Goal: Information Seeking & Learning: Learn about a topic

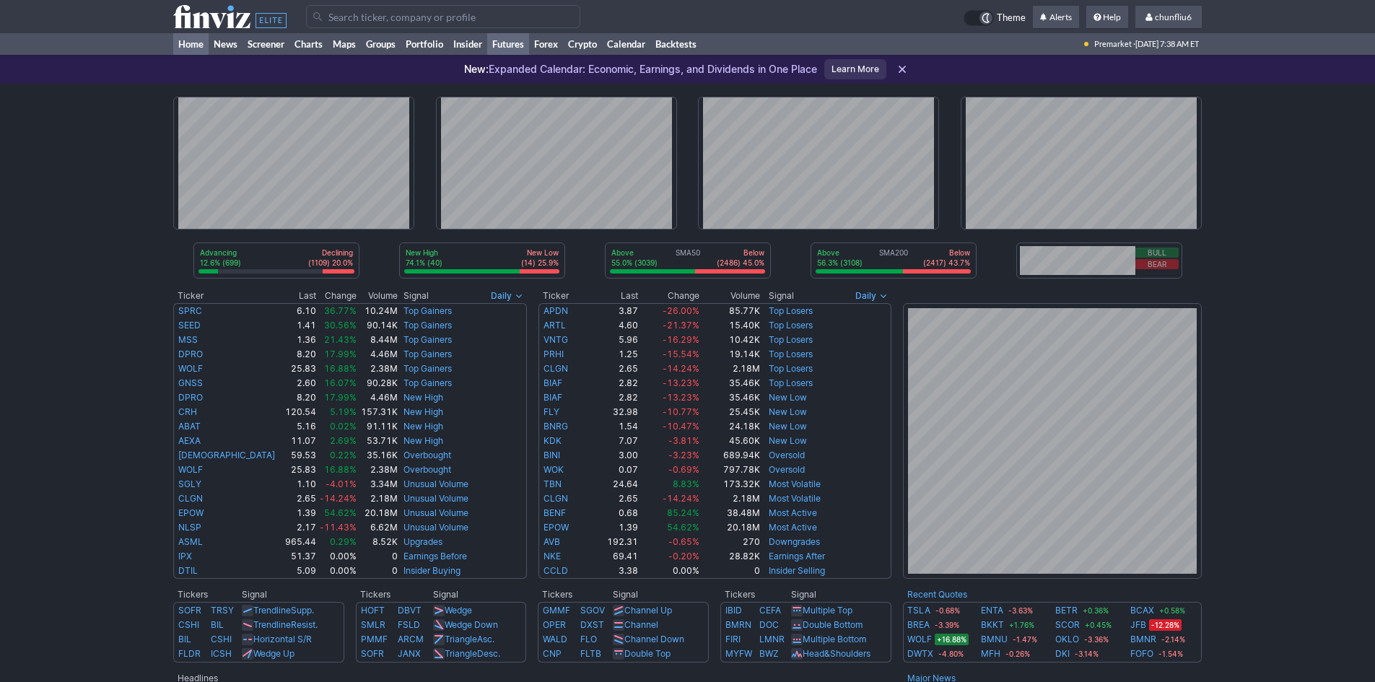
click at [515, 40] on link "Futures" at bounding box center [508, 44] width 42 height 22
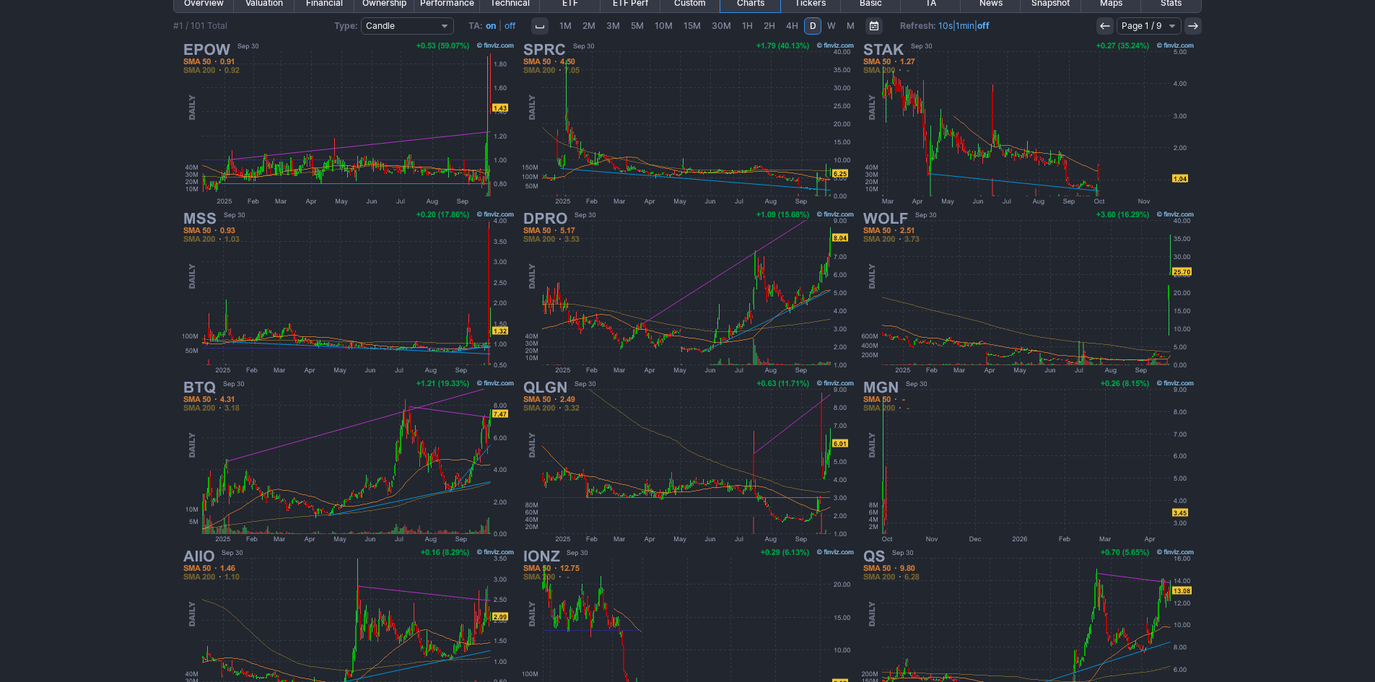
scroll to position [144, 0]
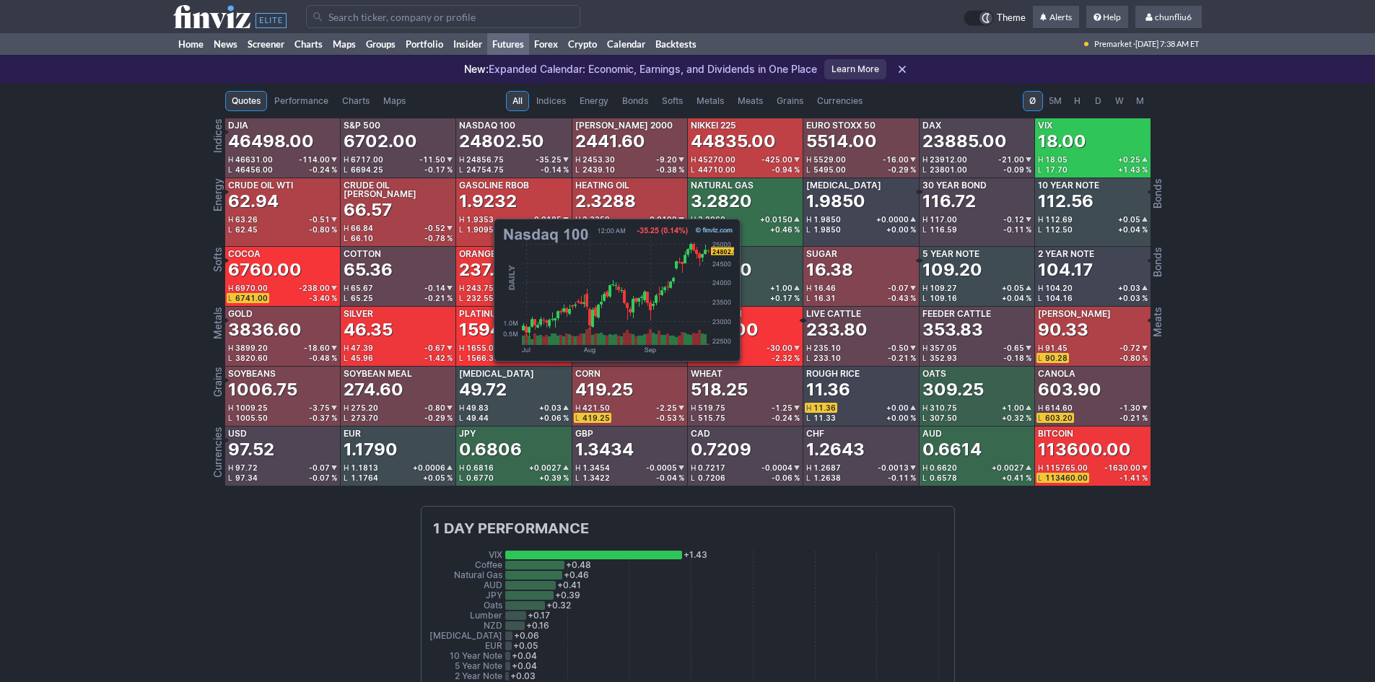
click at [486, 144] on div "24802.50" at bounding box center [501, 141] width 85 height 23
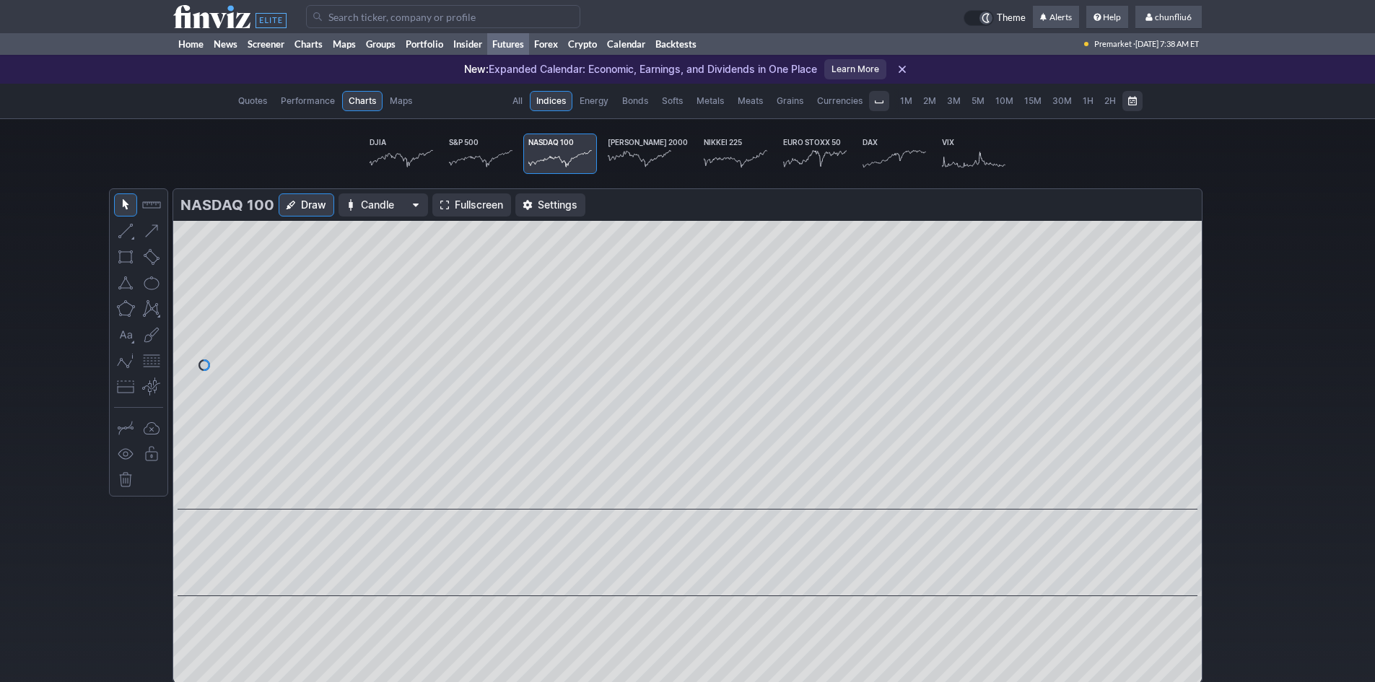
scroll to position [0, 89]
click at [460, 200] on span "Fullscreen" at bounding box center [479, 205] width 48 height 14
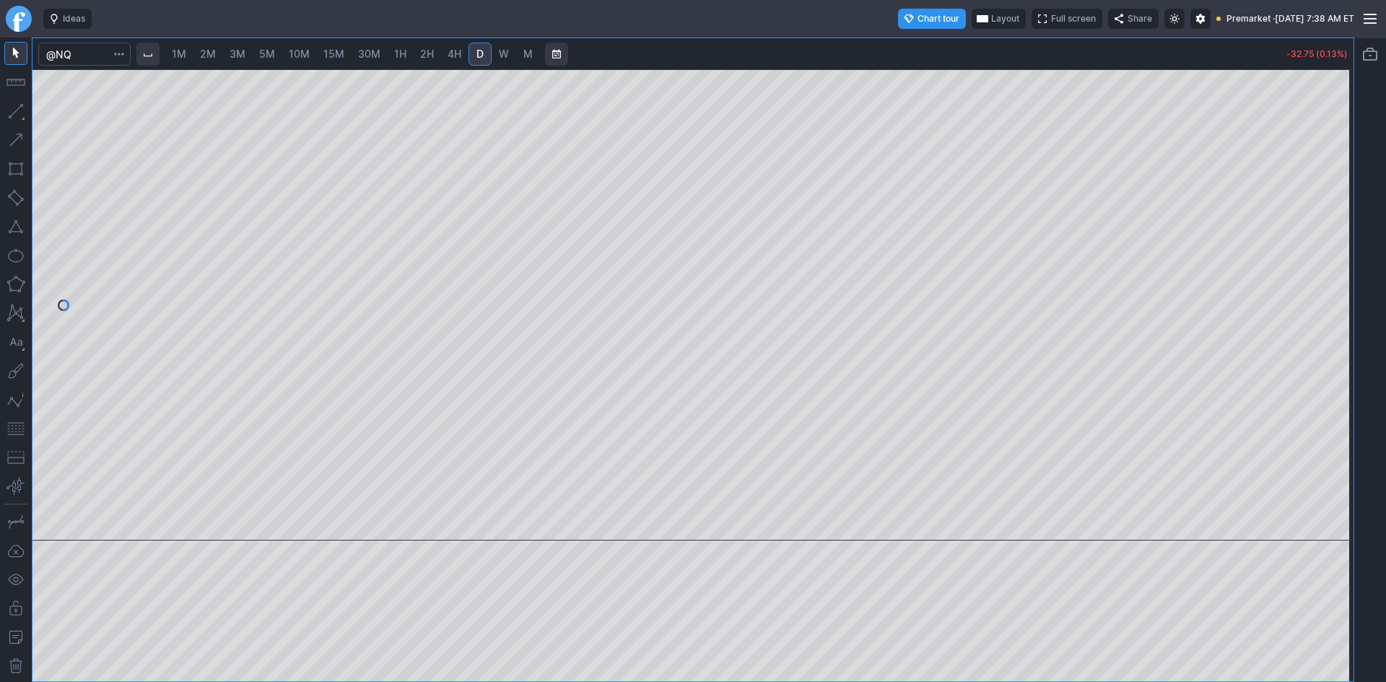
click at [308, 49] on span "10M" at bounding box center [299, 54] width 21 height 12
click at [15, 421] on button "button" at bounding box center [15, 428] width 23 height 23
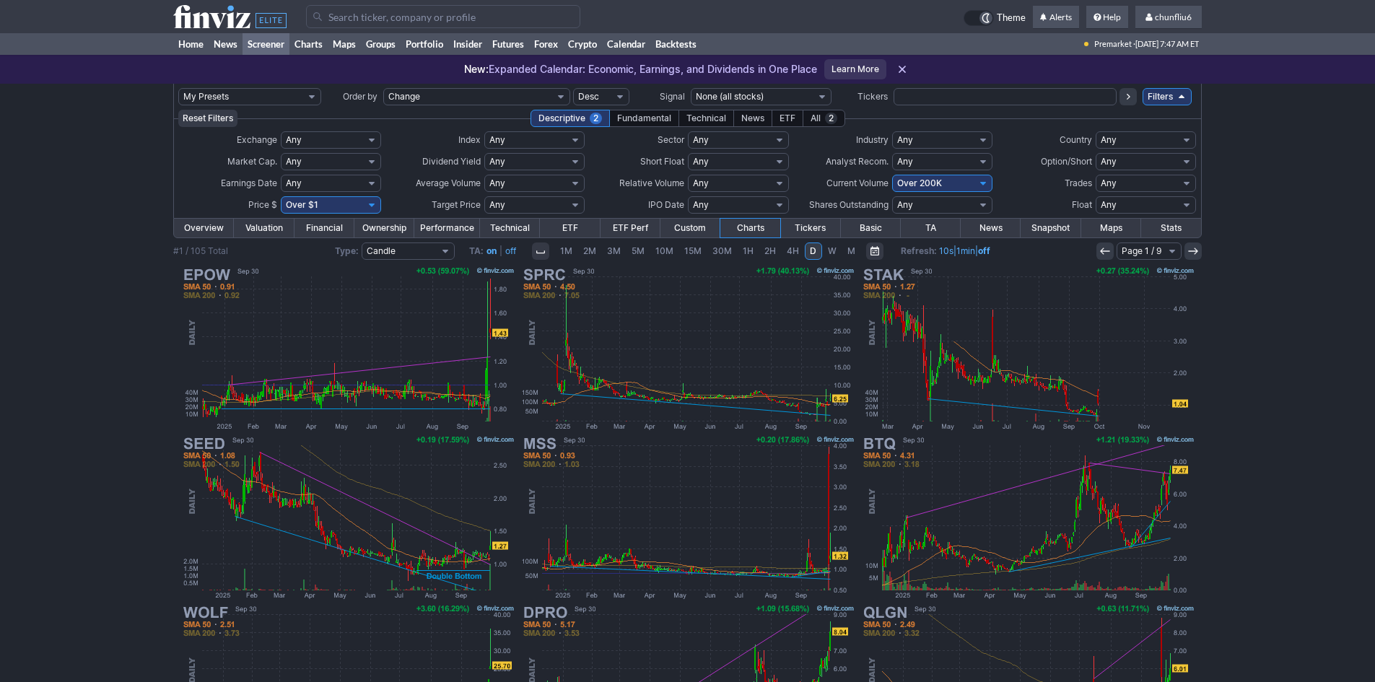
click at [317, 203] on select "Any Under $1 Under $2 Under $3 Under $4 Under $5 Under $7 Under $10 Under $15 U…" at bounding box center [331, 204] width 100 height 17
select select "o10"
click at [281, 196] on select "Any Under $1 Under $2 Under $3 Under $4 Under $5 Under $7 Under $10 Under $15 U…" at bounding box center [331, 204] width 100 height 17
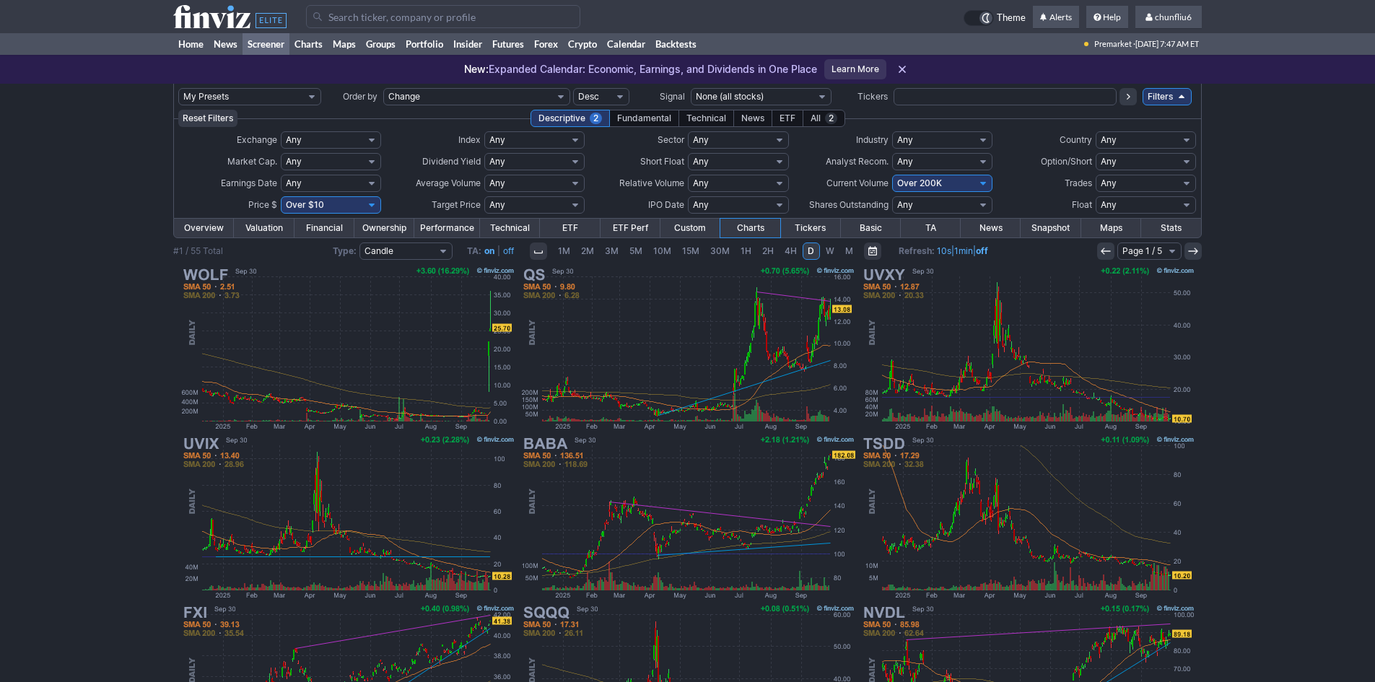
click at [968, 182] on select "Any Under 50K Under 100K Under 500K Under 750K Under 1M Over 0 Over 50K Over 10…" at bounding box center [942, 183] width 100 height 17
select select "o50"
click at [892, 175] on select "Any Under 50K Under 100K Under 500K Under 750K Under 1M Over 0 Over 50K Over 10…" at bounding box center [942, 183] width 100 height 17
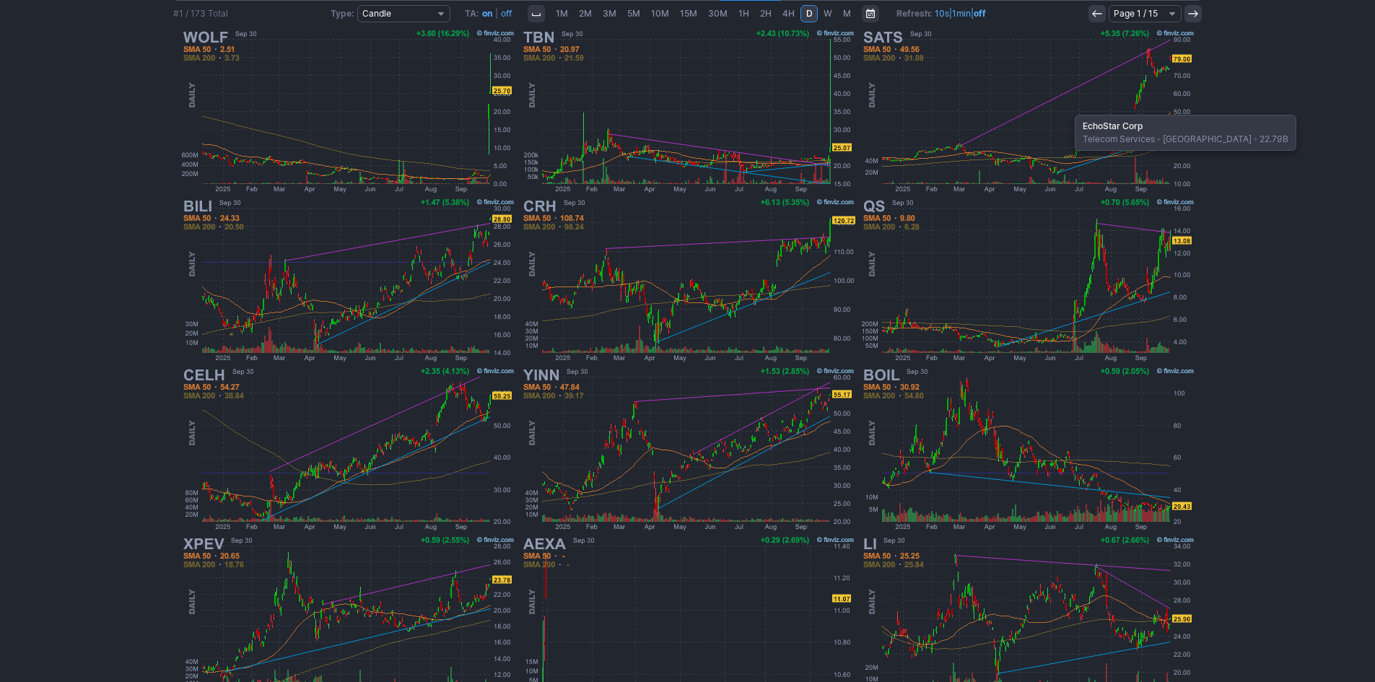
scroll to position [289, 0]
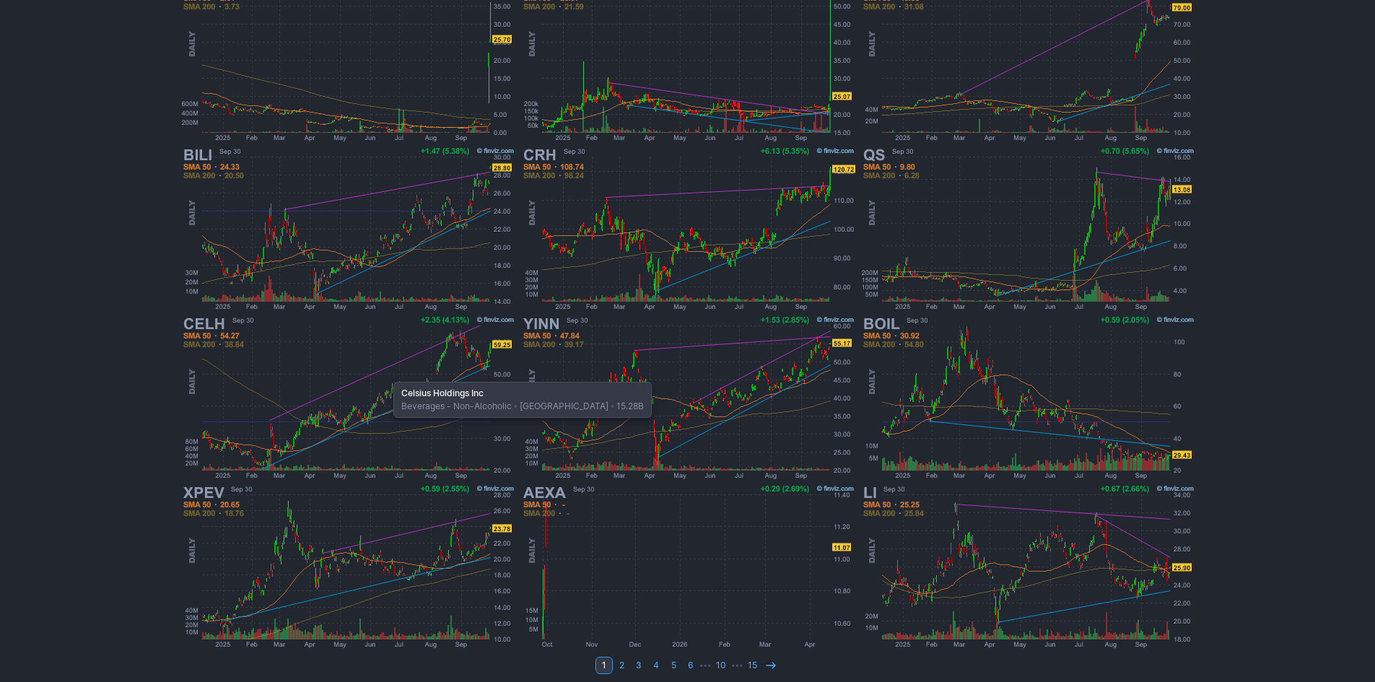
click at [386, 375] on img at bounding box center [348, 397] width 338 height 169
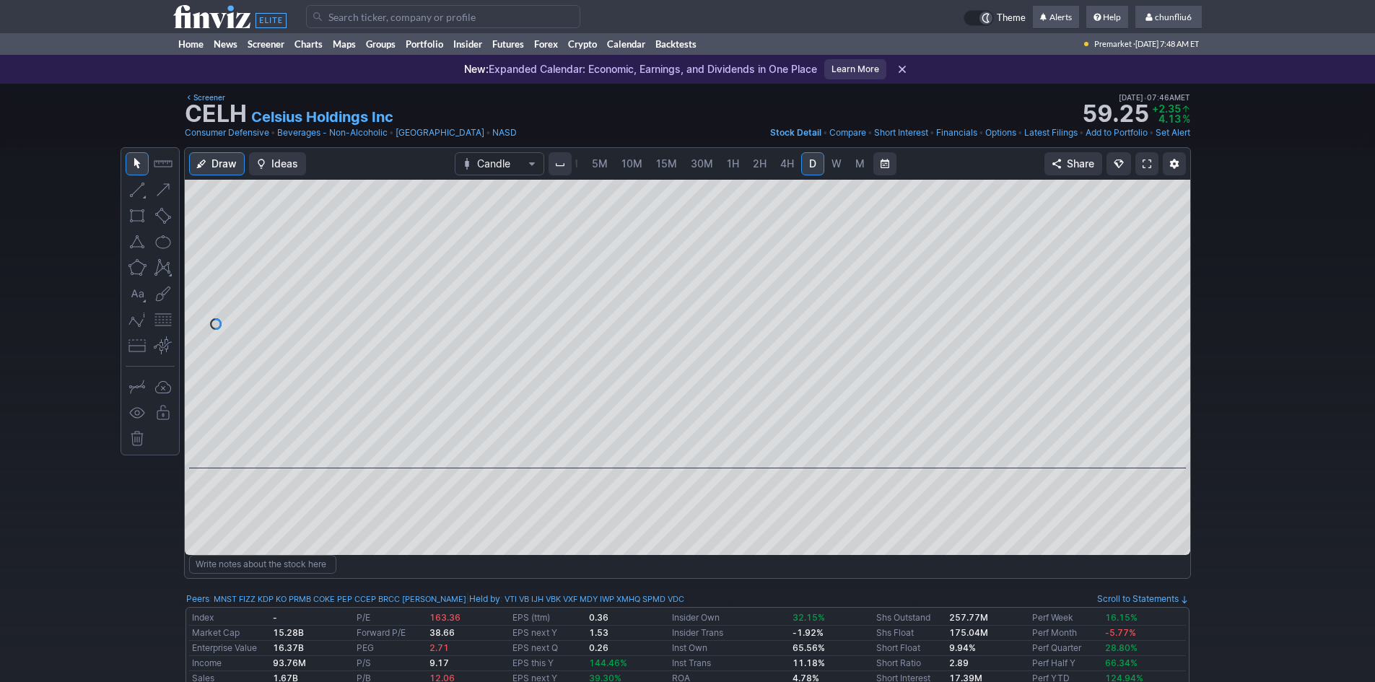
click at [1149, 158] on span at bounding box center [1146, 164] width 9 height 12
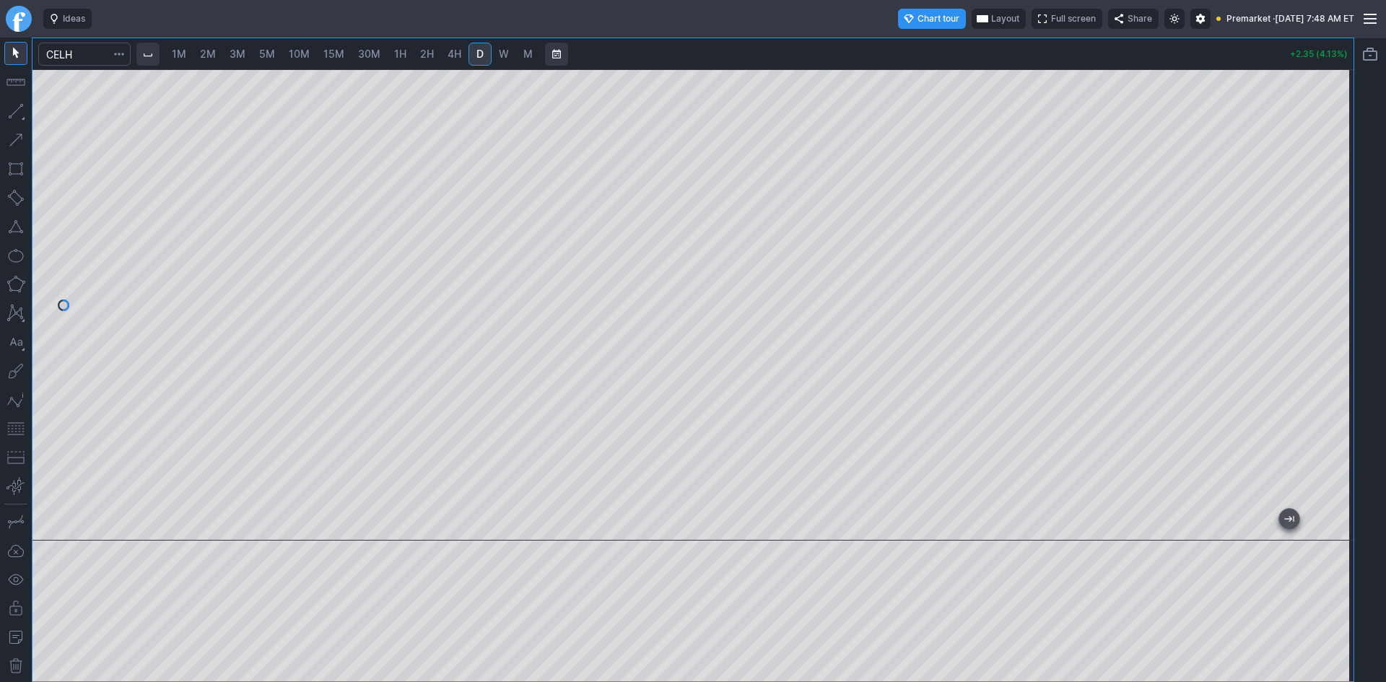
click at [182, 48] on span "1M" at bounding box center [179, 54] width 14 height 12
click at [305, 53] on span "10M" at bounding box center [299, 54] width 21 height 12
drag, startPoint x: 1347, startPoint y: 209, endPoint x: 1338, endPoint y: 294, distance: 85.0
click at [1338, 294] on div at bounding box center [1338, 301] width 30 height 435
drag, startPoint x: 1344, startPoint y: 155, endPoint x: 1344, endPoint y: 206, distance: 51.2
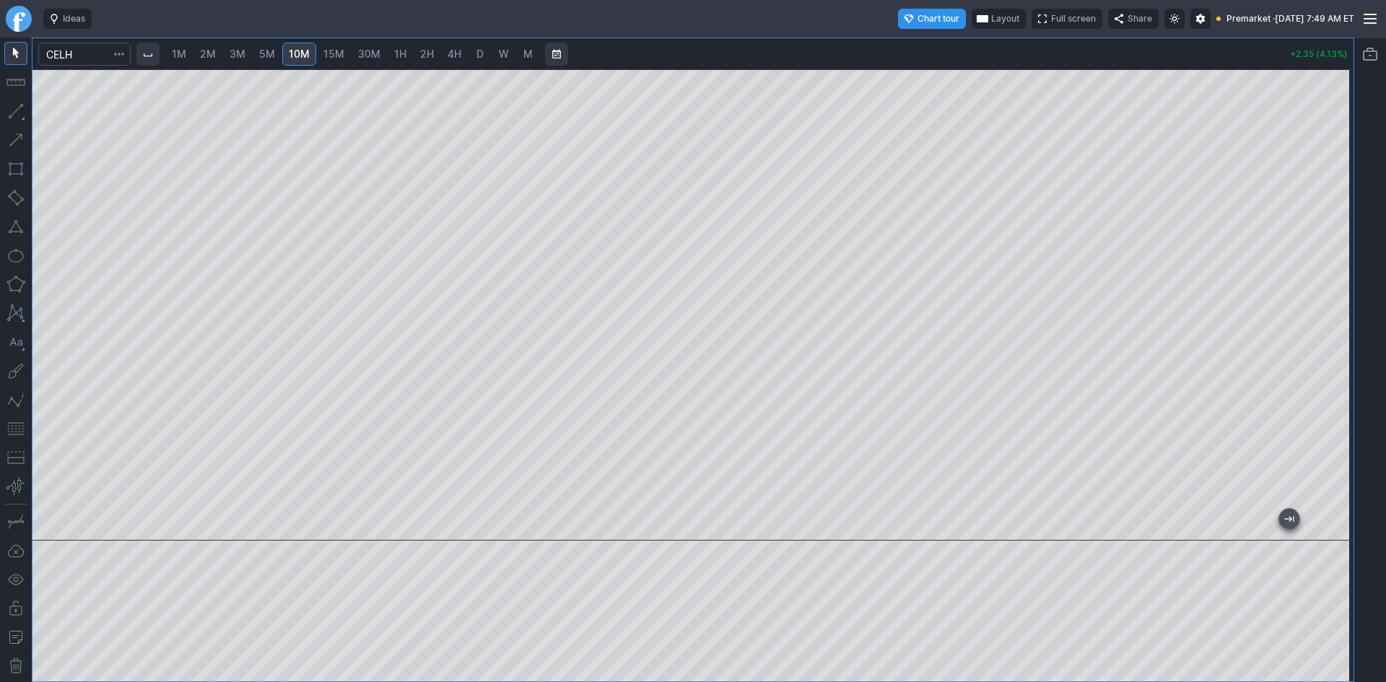
click at [1344, 206] on div at bounding box center [1338, 301] width 30 height 435
click at [214, 51] on span "2M" at bounding box center [208, 54] width 16 height 12
drag, startPoint x: 1335, startPoint y: 157, endPoint x: 1326, endPoint y: 299, distance: 142.5
click at [1326, 299] on div at bounding box center [1338, 301] width 30 height 435
click at [16, 430] on button "button" at bounding box center [15, 428] width 23 height 23
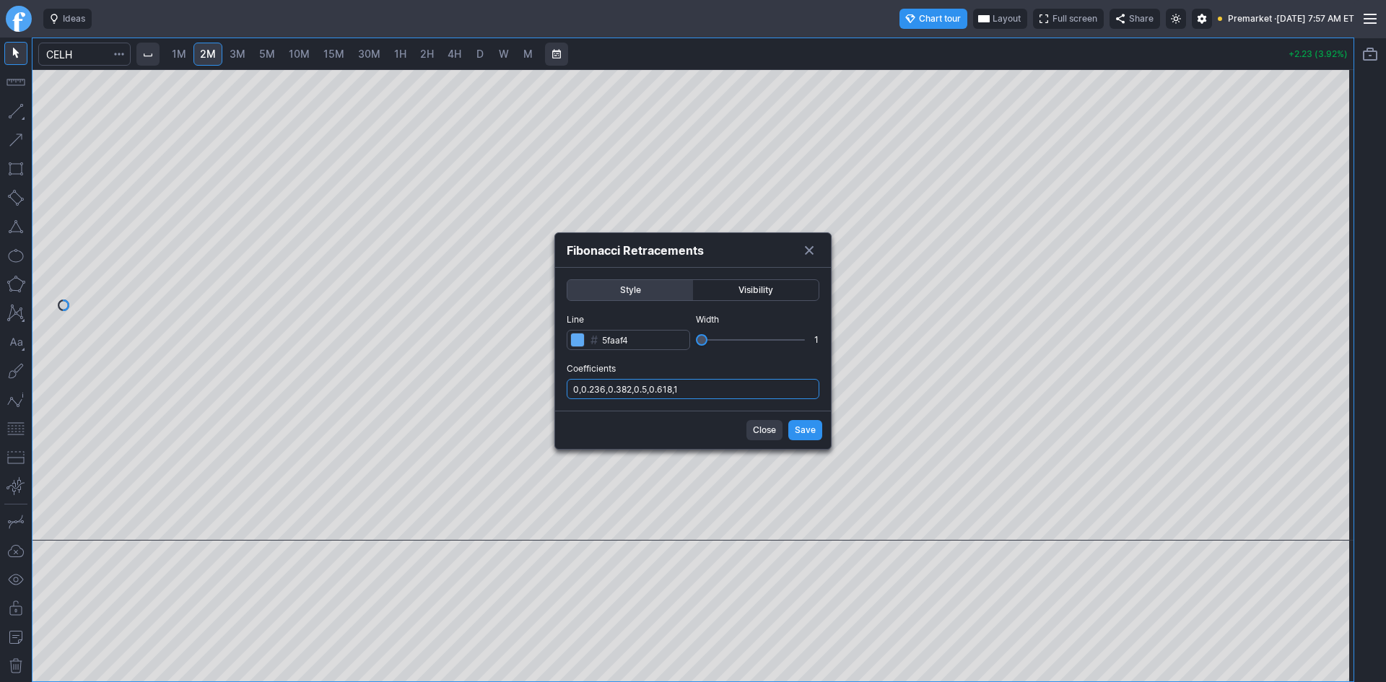
click at [739, 382] on input "0,0.236,0.382,0.5,0.618,1" at bounding box center [692, 389] width 253 height 20
type input "0,0.236,0.382,0.5,0.618,1,.786"
click at [806, 424] on span "Save" at bounding box center [805, 430] width 21 height 14
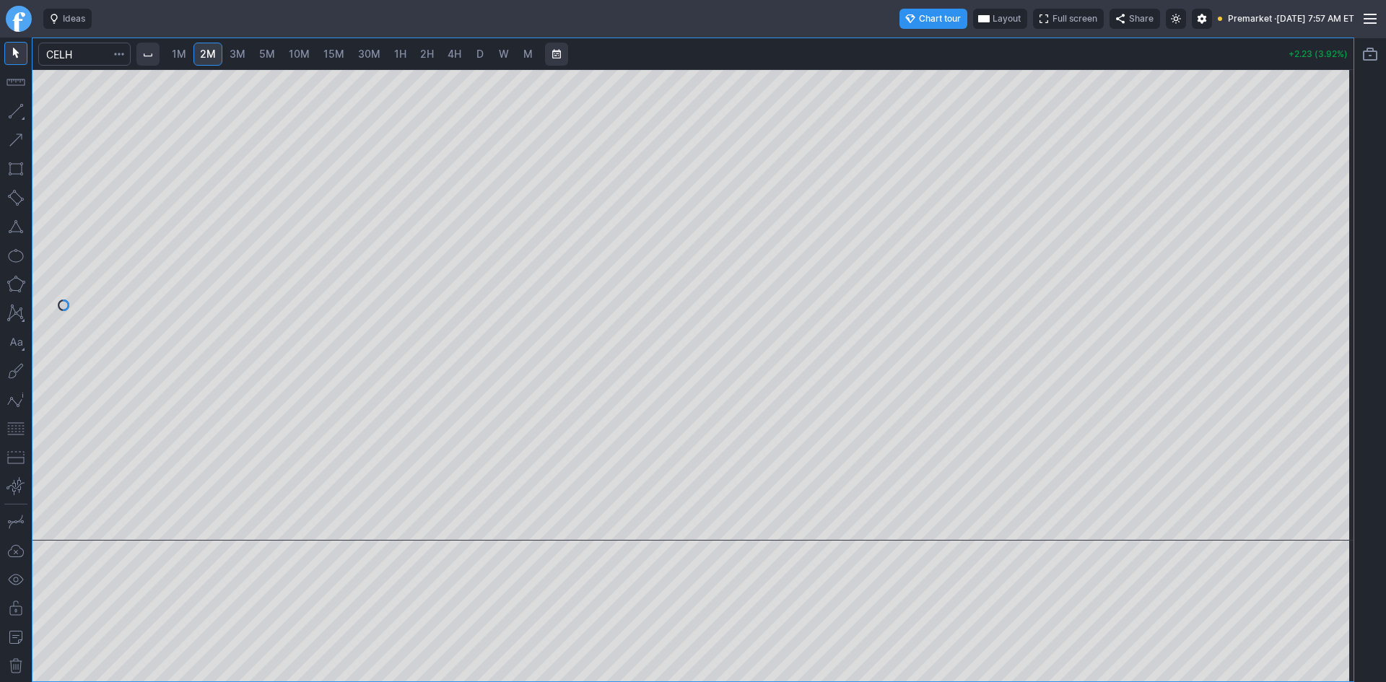
click at [992, 14] on span "Layout" at bounding box center [1006, 19] width 28 height 14
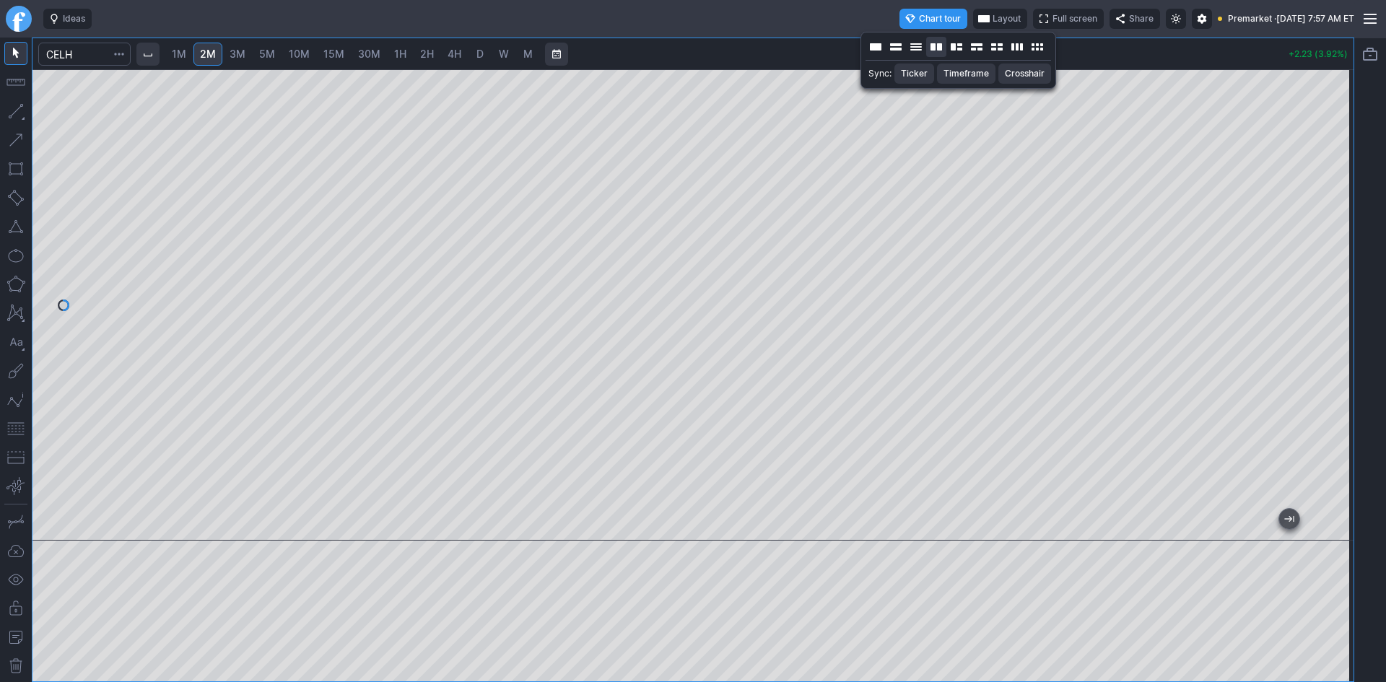
click at [933, 47] on button "Layout" at bounding box center [936, 47] width 20 height 20
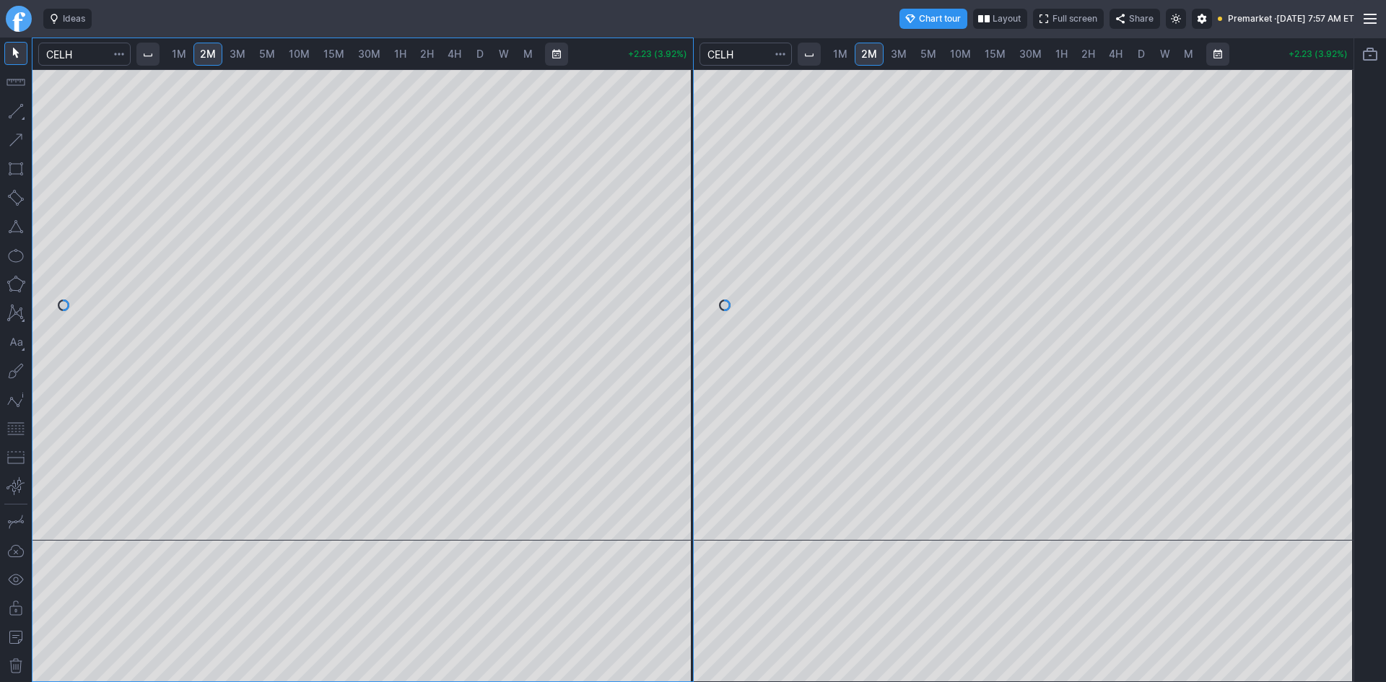
click at [963, 50] on span "10M" at bounding box center [960, 54] width 21 height 12
click at [1136, 53] on span "D" at bounding box center [1141, 54] width 10 height 14
drag, startPoint x: 1343, startPoint y: 164, endPoint x: 1342, endPoint y: 210, distance: 46.2
click at [1342, 207] on div at bounding box center [1338, 301] width 30 height 435
drag, startPoint x: 18, startPoint y: 427, endPoint x: 36, endPoint y: 411, distance: 24.0
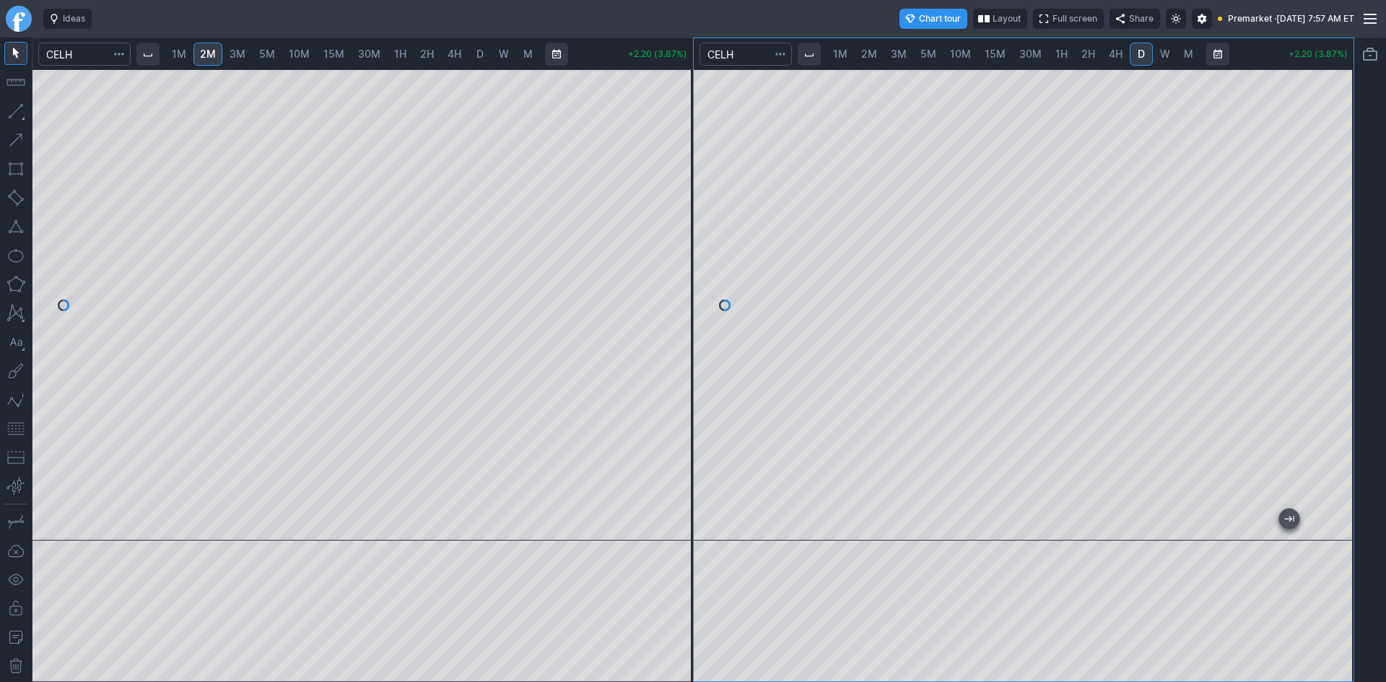
click at [18, 426] on button "button" at bounding box center [15, 428] width 23 height 23
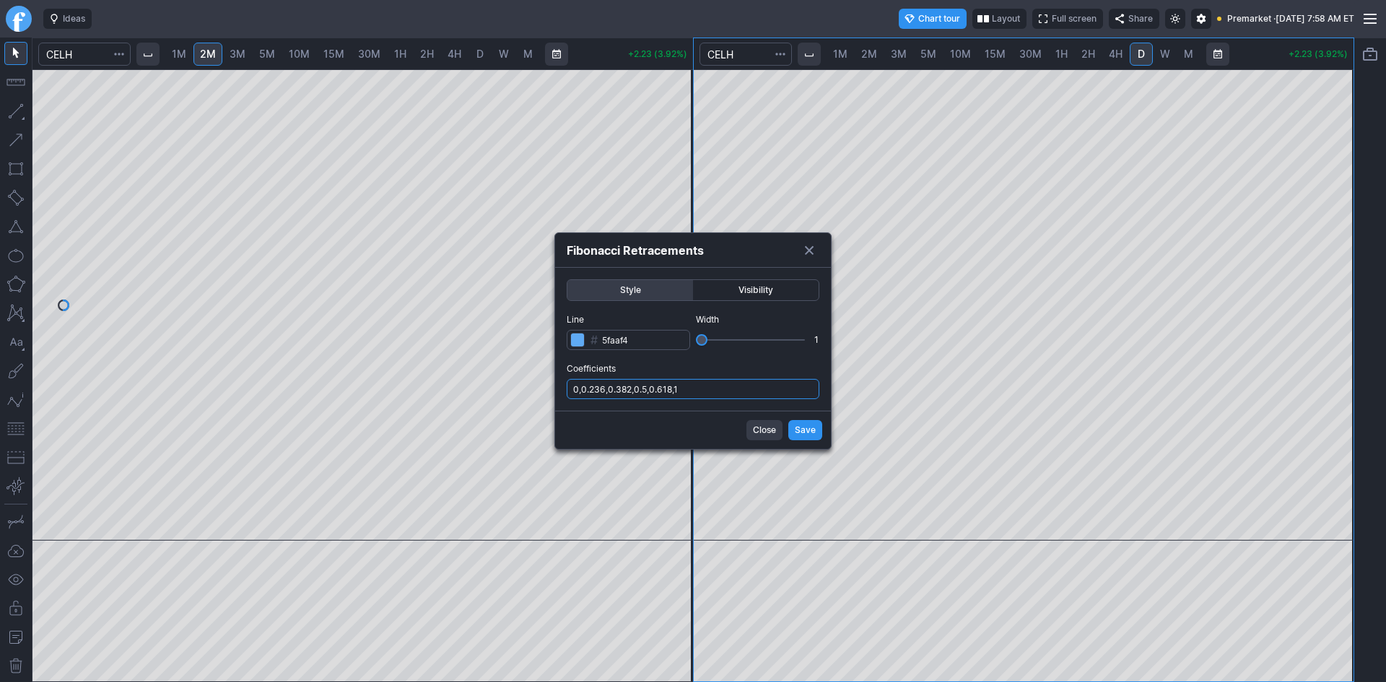
drag, startPoint x: 719, startPoint y: 391, endPoint x: 723, endPoint y: 398, distance: 8.1
click at [722, 393] on input "0,0.236,0.382,0.5,0.618,1" at bounding box center [692, 389] width 253 height 20
type input "0,0.236,0.382,0.5,0.618,1,.786"
drag, startPoint x: 792, startPoint y: 427, endPoint x: 911, endPoint y: 417, distance: 118.8
click at [797, 427] on button "Save" at bounding box center [805, 430] width 34 height 20
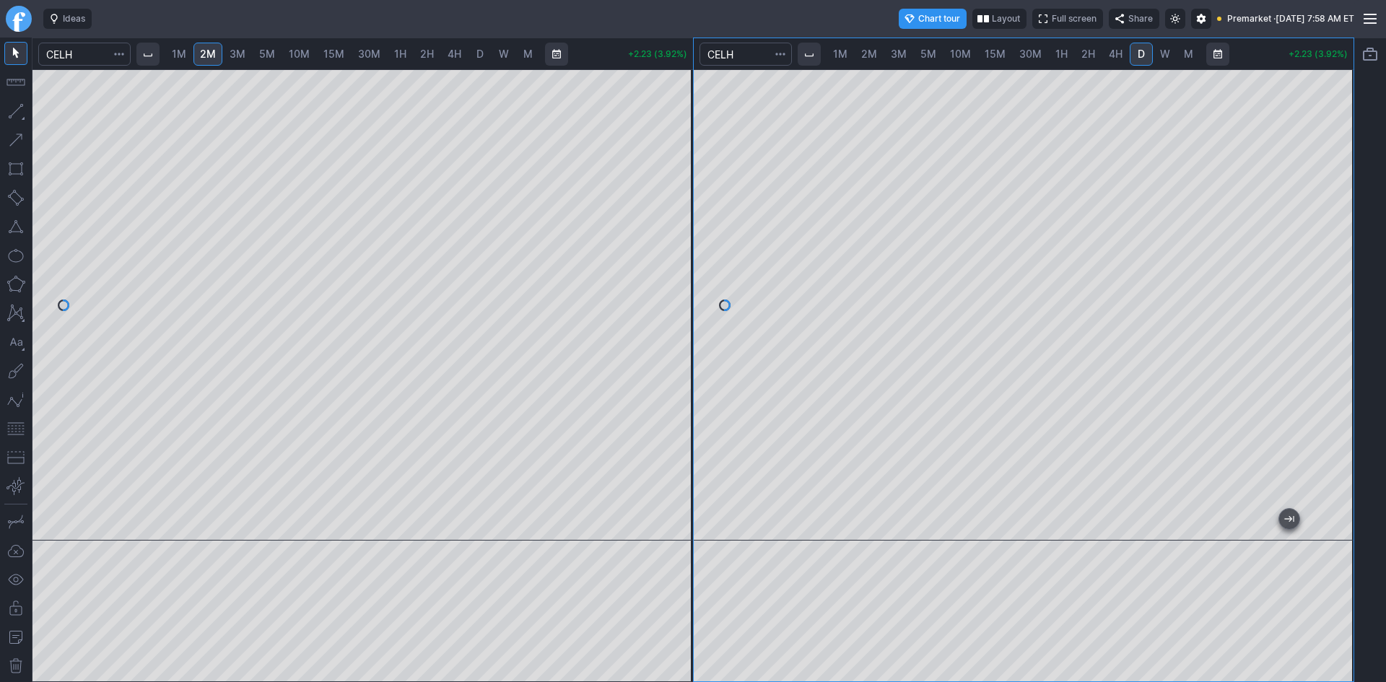
drag, startPoint x: 1334, startPoint y: 338, endPoint x: 1327, endPoint y: 318, distance: 20.8
click at [1343, 315] on div at bounding box center [1338, 301] width 30 height 435
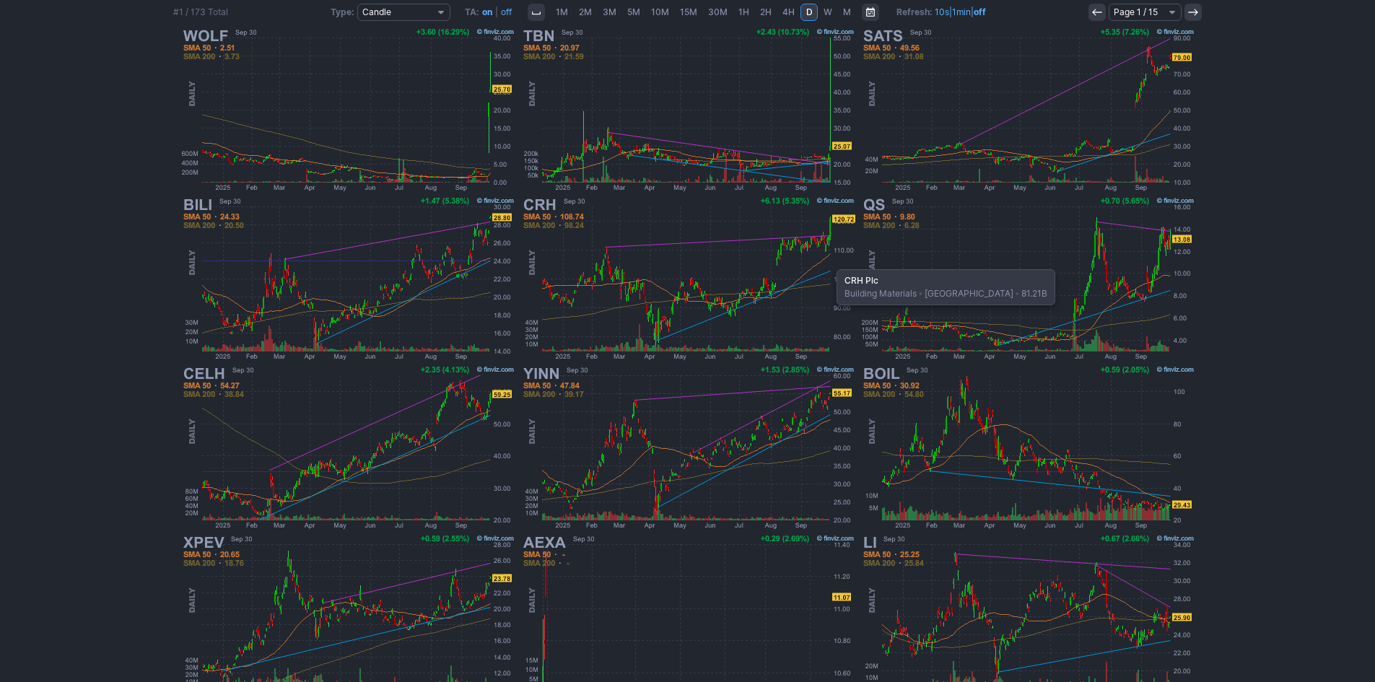
scroll to position [216, 0]
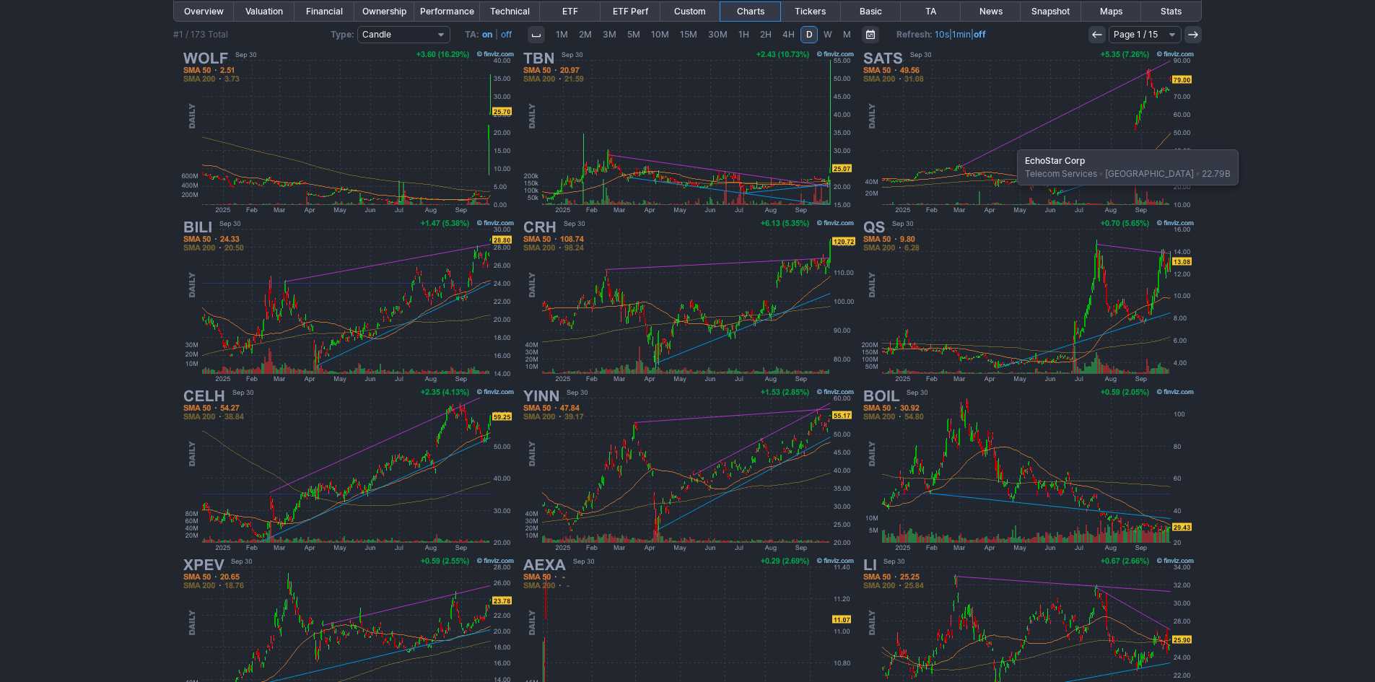
click at [1010, 142] on img at bounding box center [1028, 132] width 338 height 169
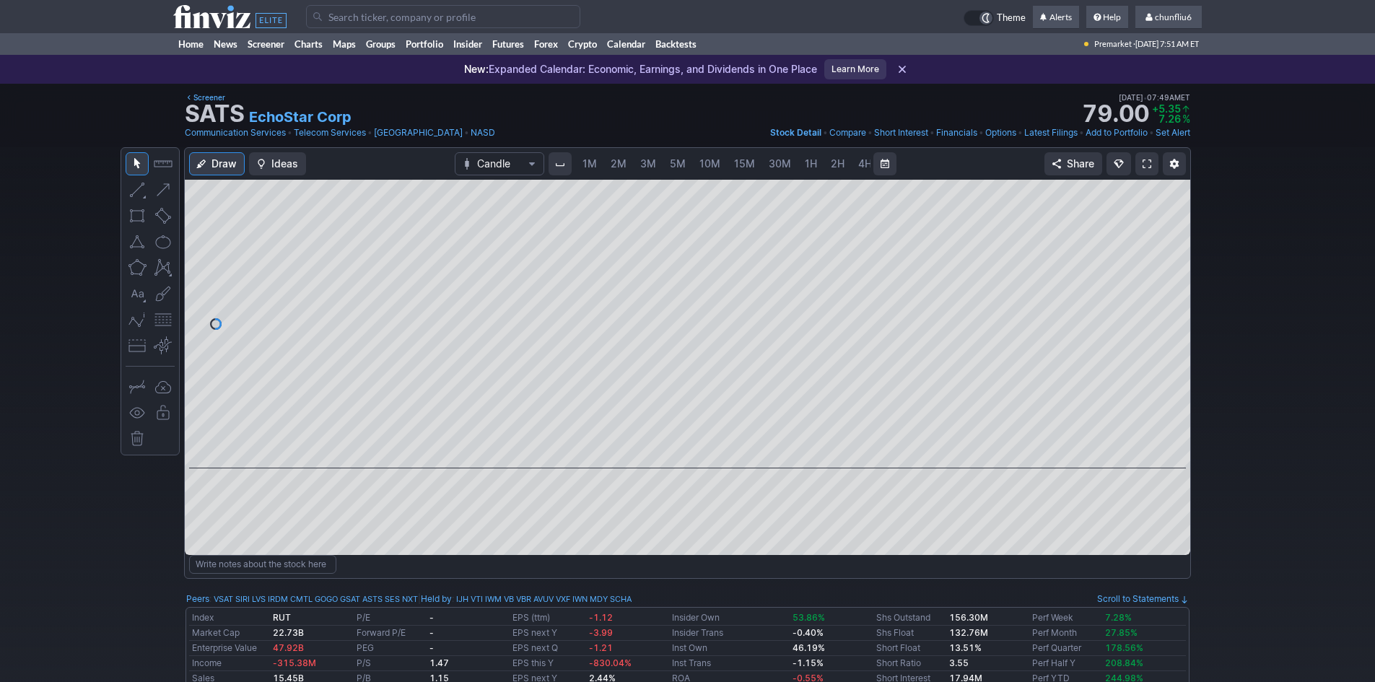
scroll to position [0, 78]
click at [1150, 162] on span at bounding box center [1146, 164] width 9 height 12
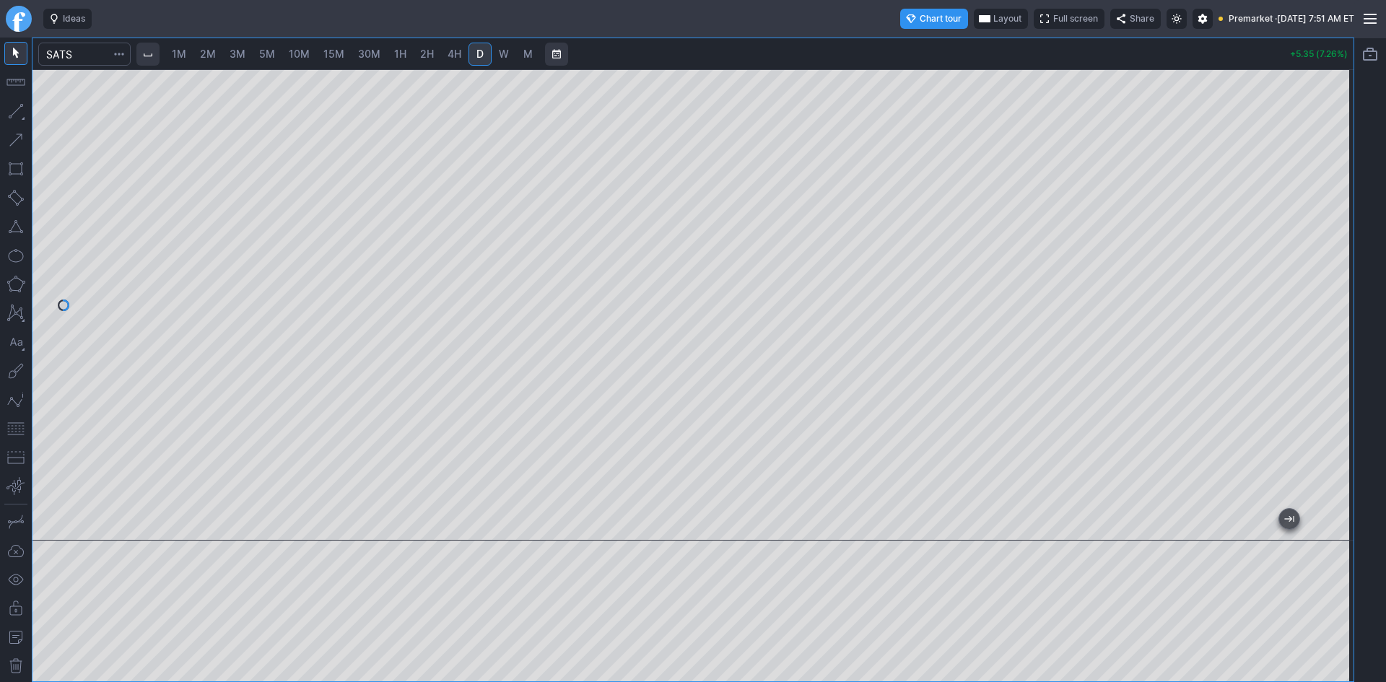
click at [211, 53] on span "2M" at bounding box center [208, 54] width 16 height 12
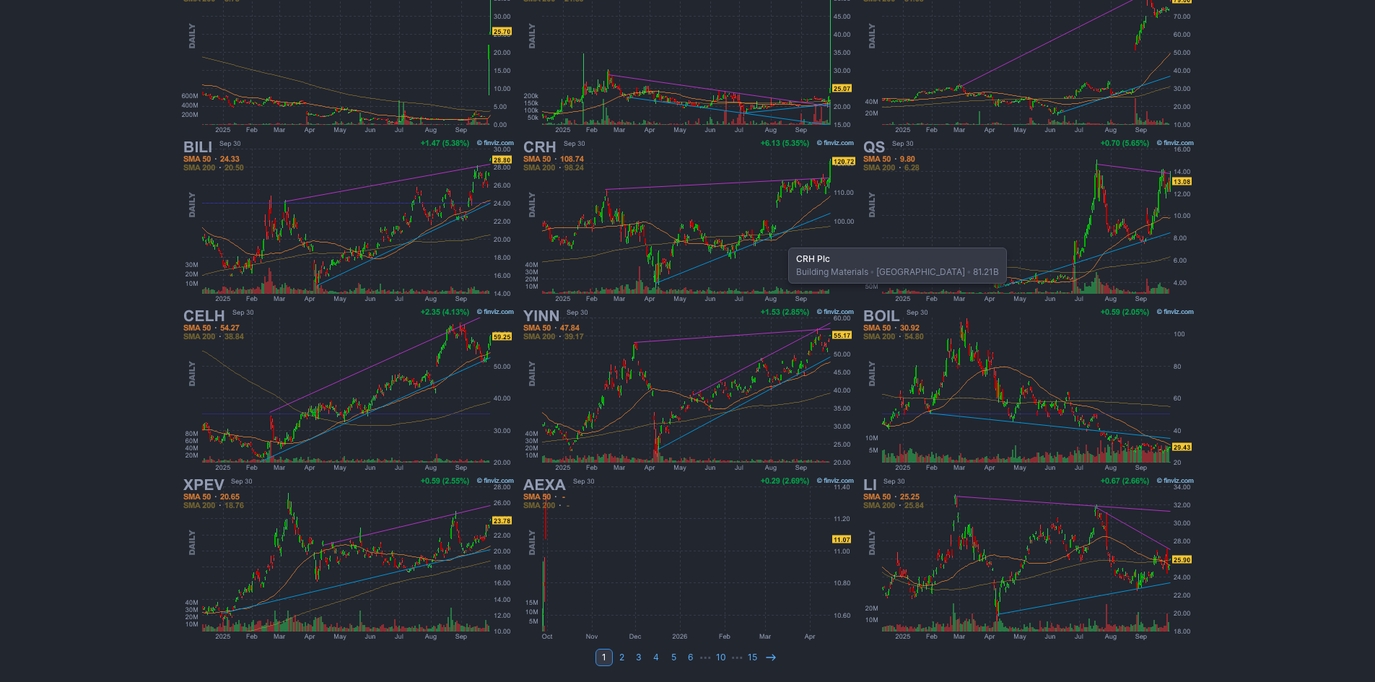
scroll to position [152, 0]
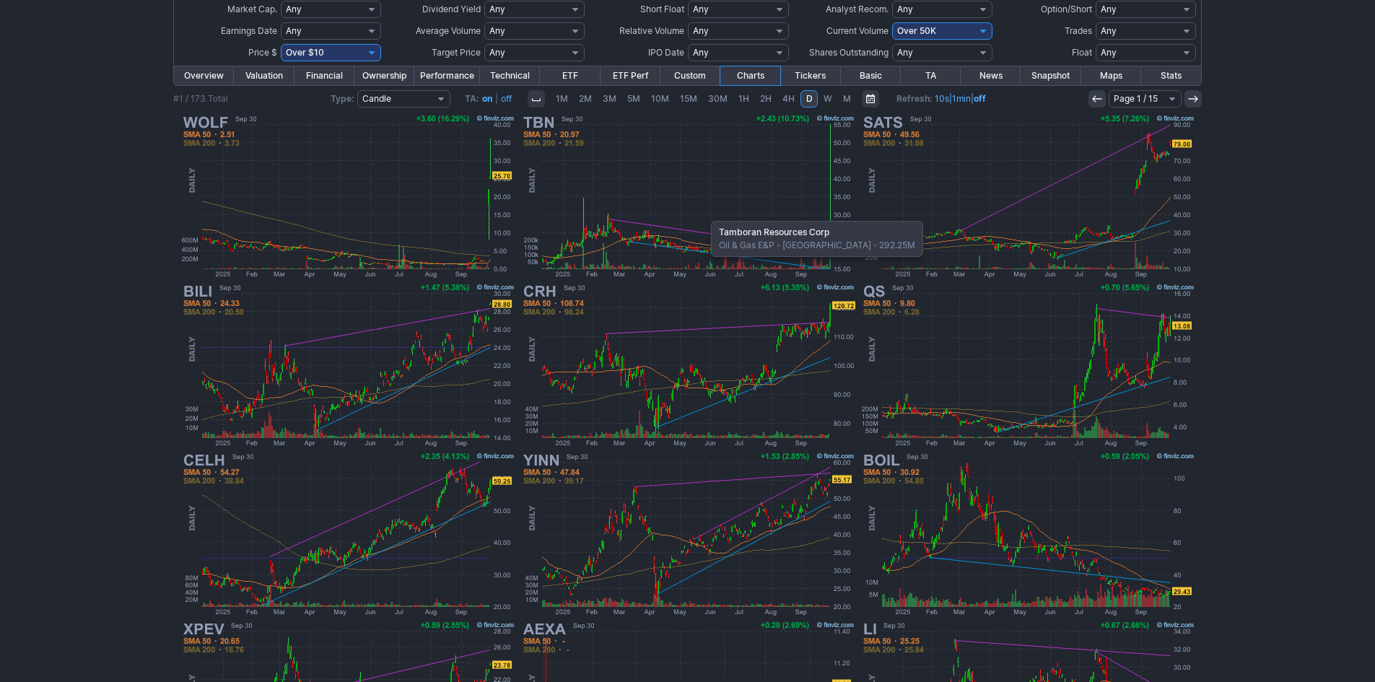
click at [704, 214] on img at bounding box center [688, 196] width 338 height 169
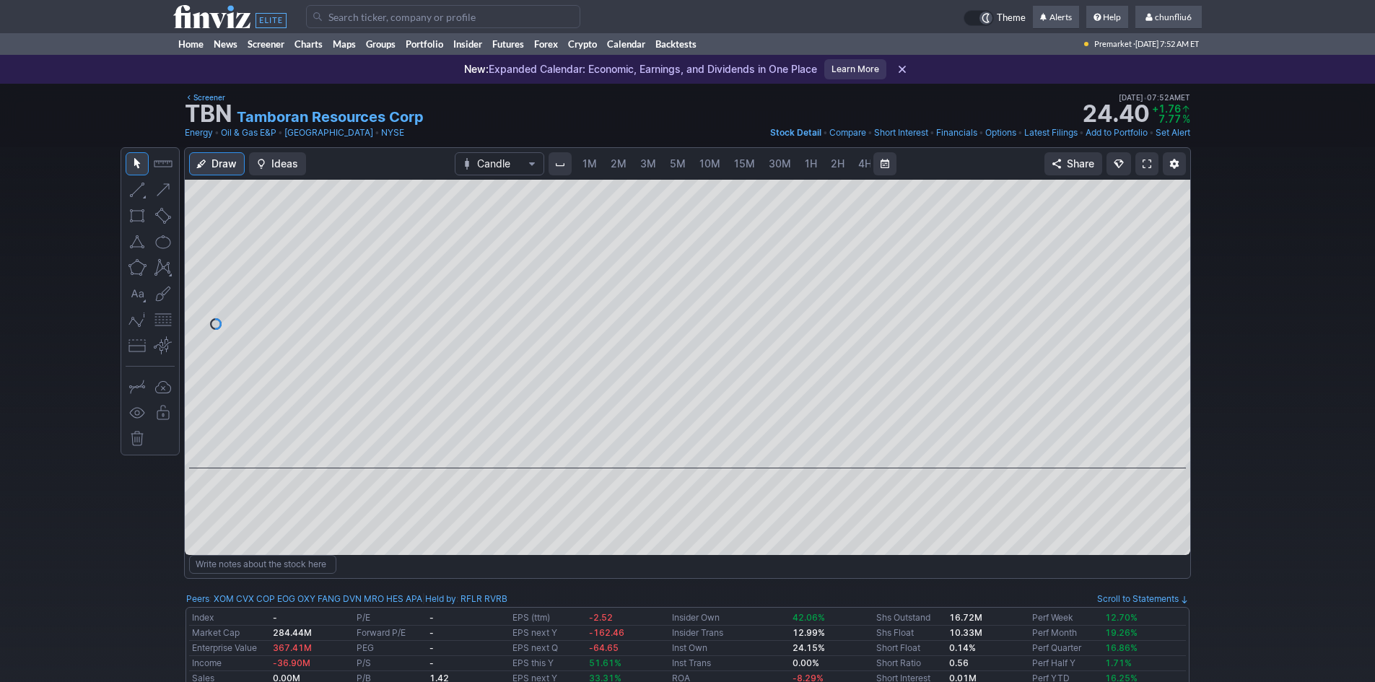
scroll to position [0, 78]
click at [1148, 162] on span at bounding box center [1146, 164] width 9 height 12
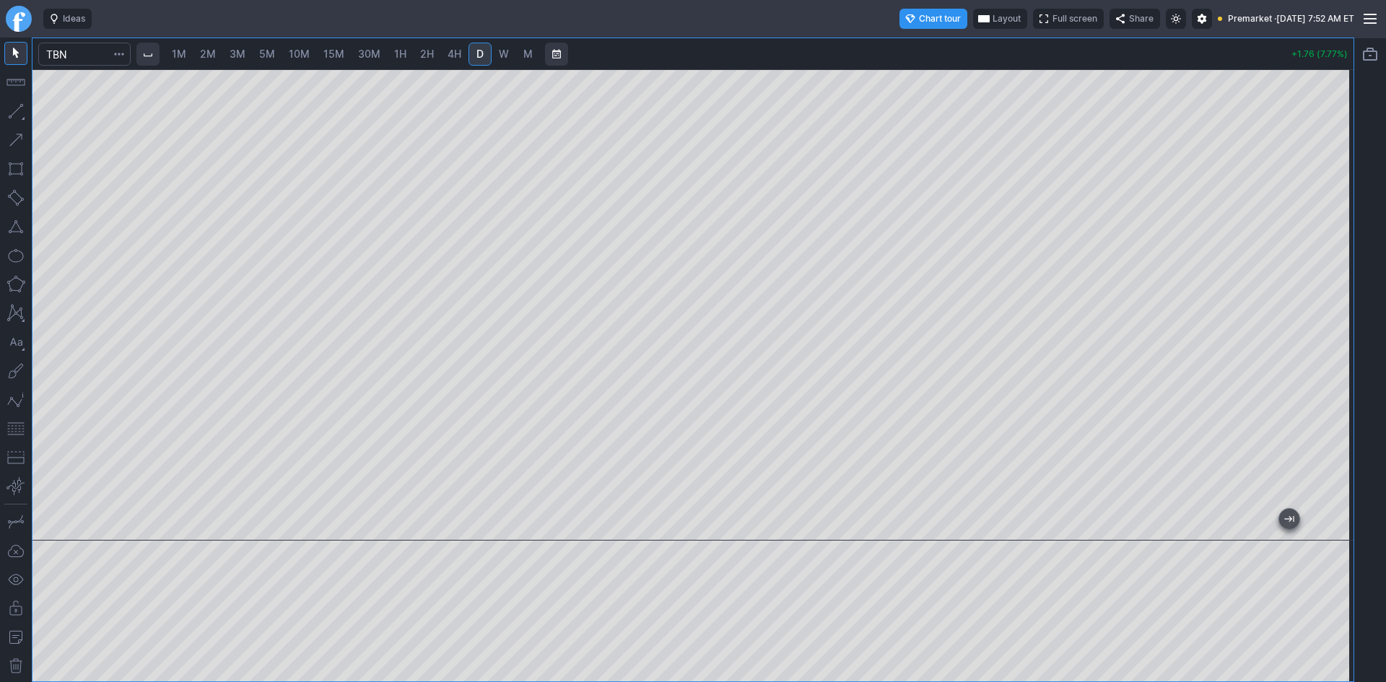
drag, startPoint x: 1330, startPoint y: 344, endPoint x: 1323, endPoint y: 195, distance: 149.6
click at [1340, 166] on div at bounding box center [1338, 301] width 30 height 435
drag, startPoint x: 1356, startPoint y: 385, endPoint x: 1354, endPoint y: 305, distance: 80.1
click at [1354, 305] on div at bounding box center [1370, 360] width 32 height 644
drag, startPoint x: 1337, startPoint y: 337, endPoint x: 1326, endPoint y: 300, distance: 38.4
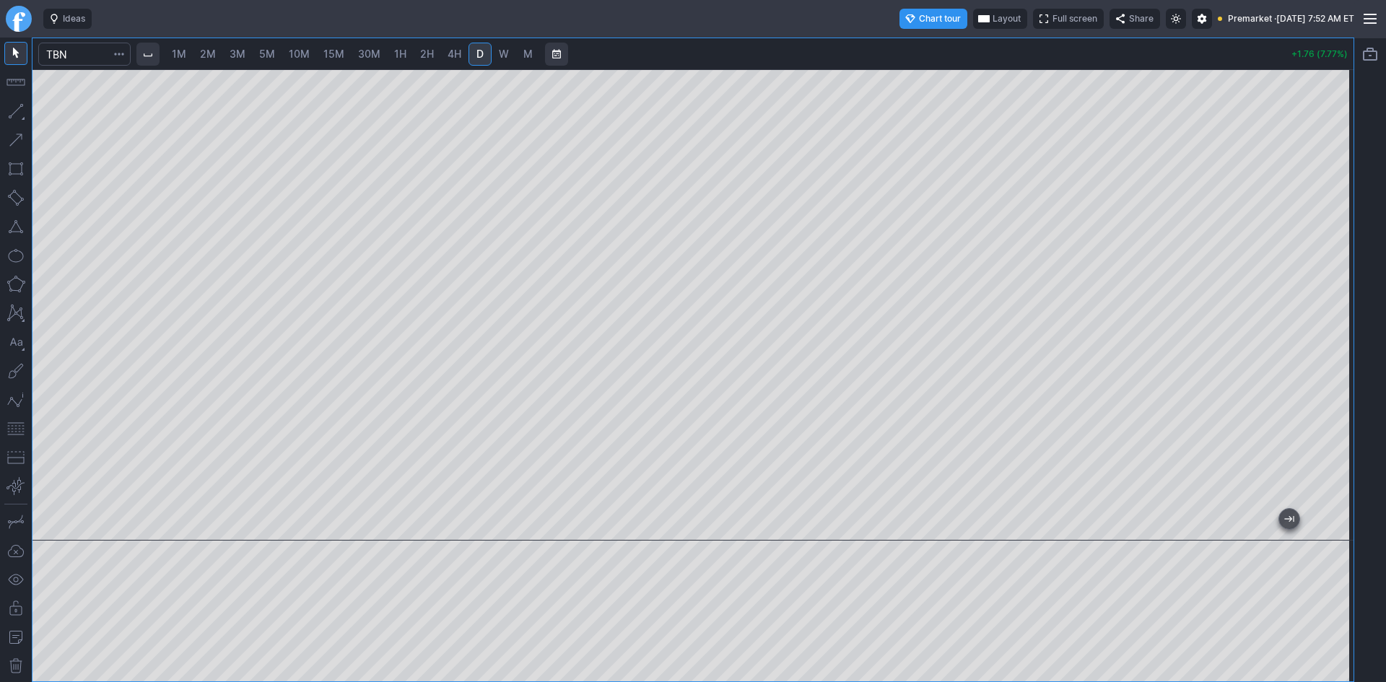
click at [1337, 291] on div at bounding box center [1338, 301] width 30 height 435
drag, startPoint x: 1339, startPoint y: 384, endPoint x: 1342, endPoint y: 374, distance: 10.3
click at [1342, 374] on div at bounding box center [1338, 301] width 30 height 435
click at [16, 432] on button "button" at bounding box center [15, 428] width 23 height 23
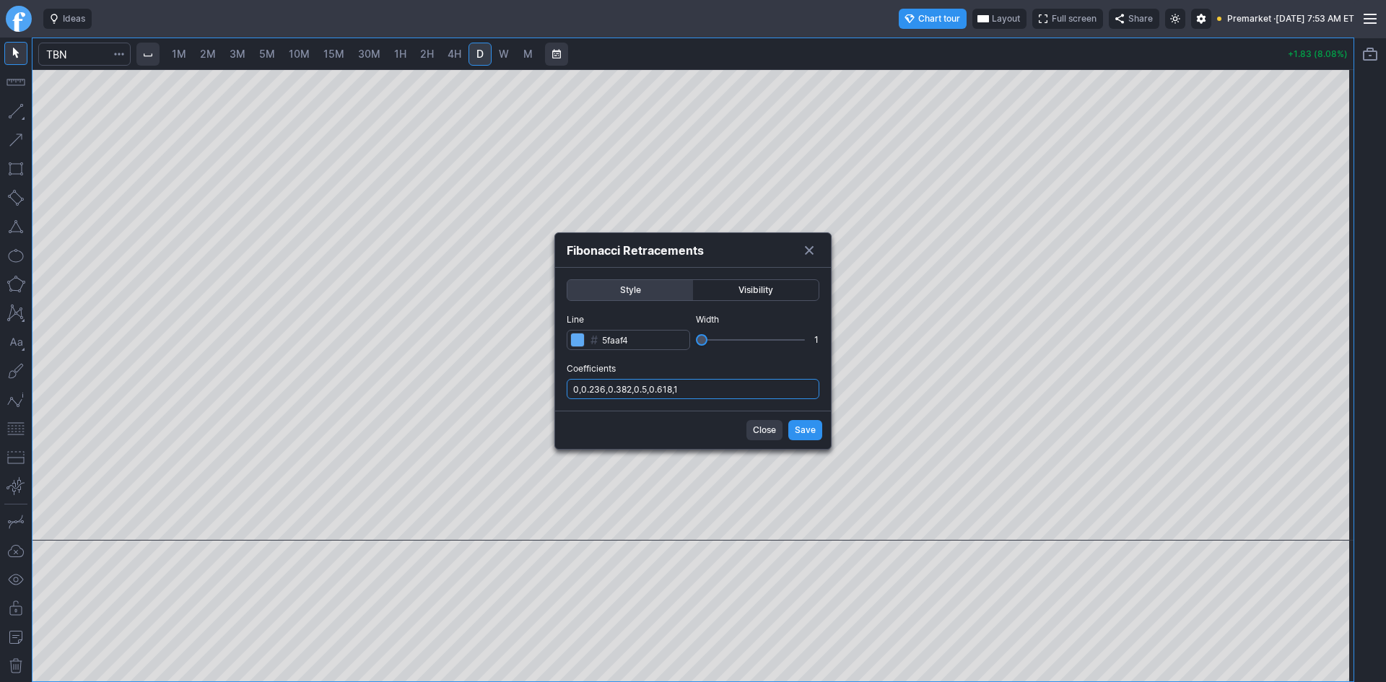
click at [704, 389] on input "0,0.236,0.382,0.5,0.618,1" at bounding box center [692, 389] width 253 height 20
type input "0,0.236,0.382,0.5,0.618,1,.786"
click at [795, 428] on button "Save" at bounding box center [805, 430] width 34 height 20
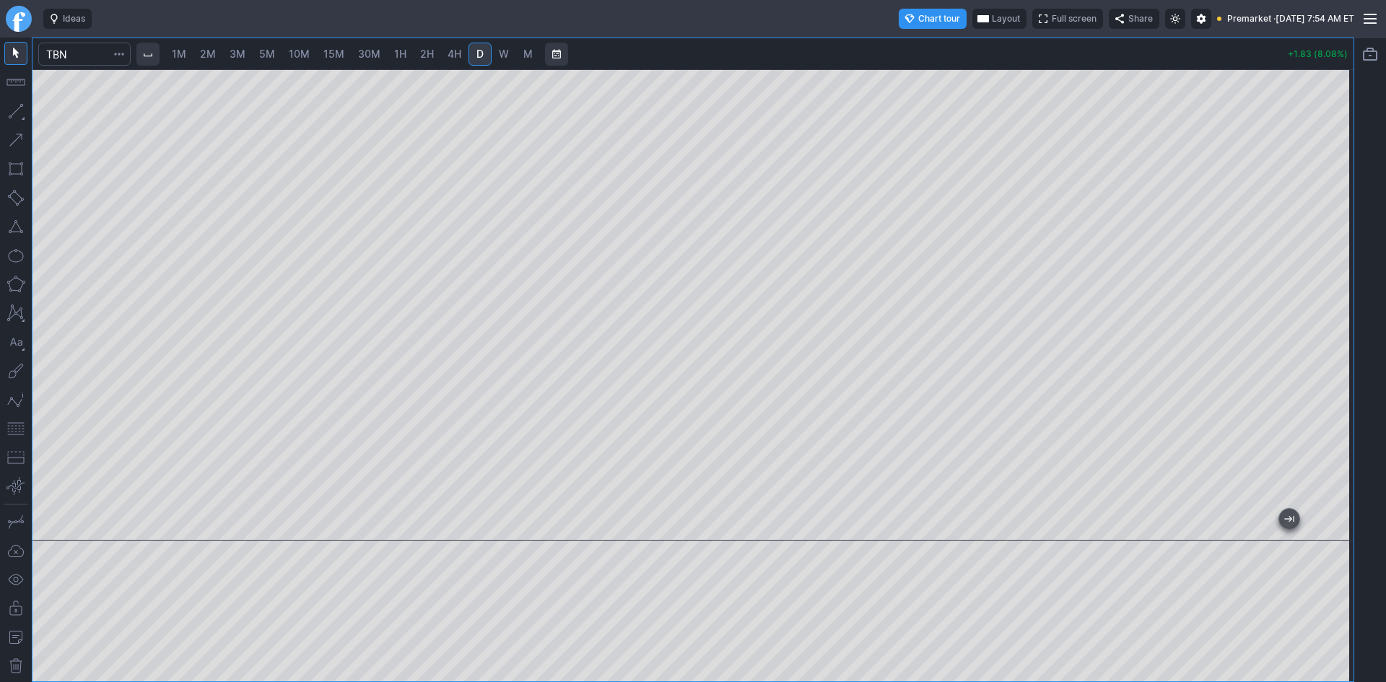
click at [992, 17] on span "Layout" at bounding box center [1006, 19] width 28 height 14
click at [935, 47] on button "Layout" at bounding box center [935, 47] width 20 height 20
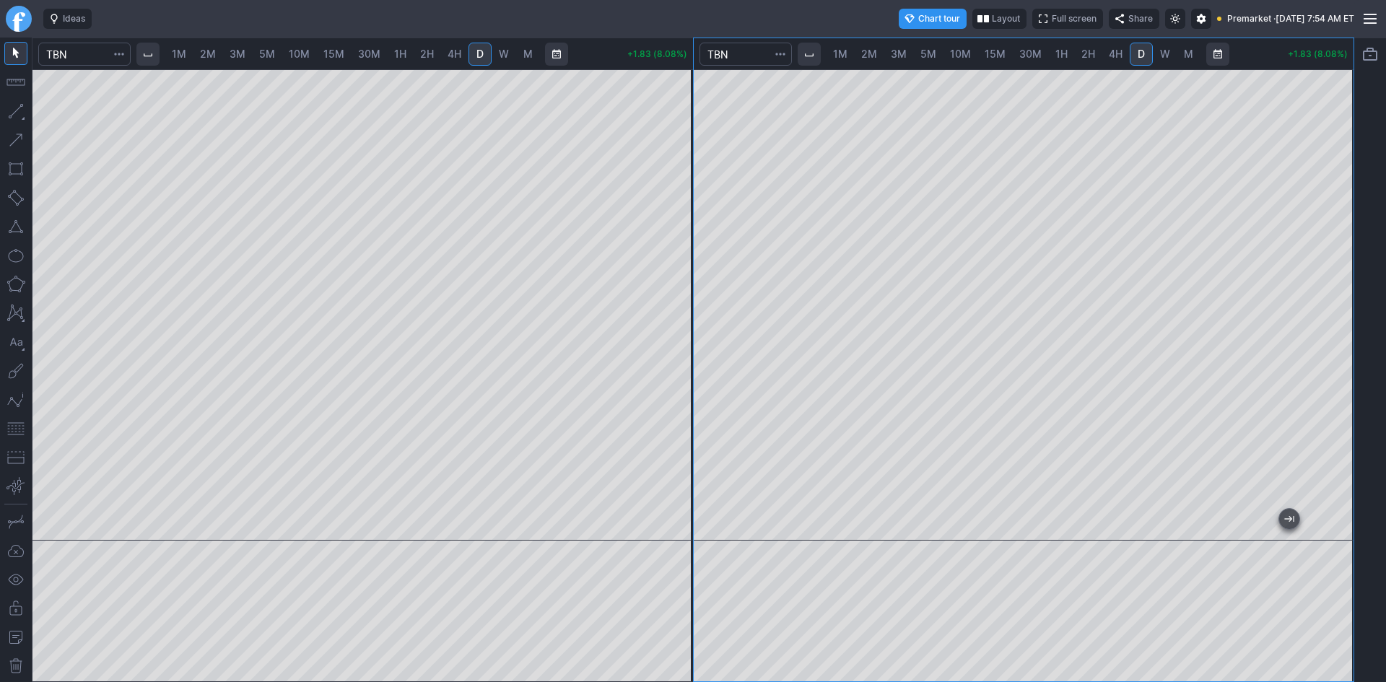
drag, startPoint x: 1335, startPoint y: 333, endPoint x: 1357, endPoint y: 109, distance: 224.8
click at [1357, 109] on div "1M 2M 3M 5M 10M 15M 30M 1H 2H 4H D W M +1.83 (8.08%) 1M 2M 3M 5M 10M 15M 30M 1H…" at bounding box center [693, 360] width 1386 height 644
click at [186, 57] on span "1M" at bounding box center [179, 54] width 14 height 12
click at [214, 58] on span "2M" at bounding box center [208, 54] width 16 height 12
click at [183, 56] on span "1M" at bounding box center [179, 54] width 14 height 12
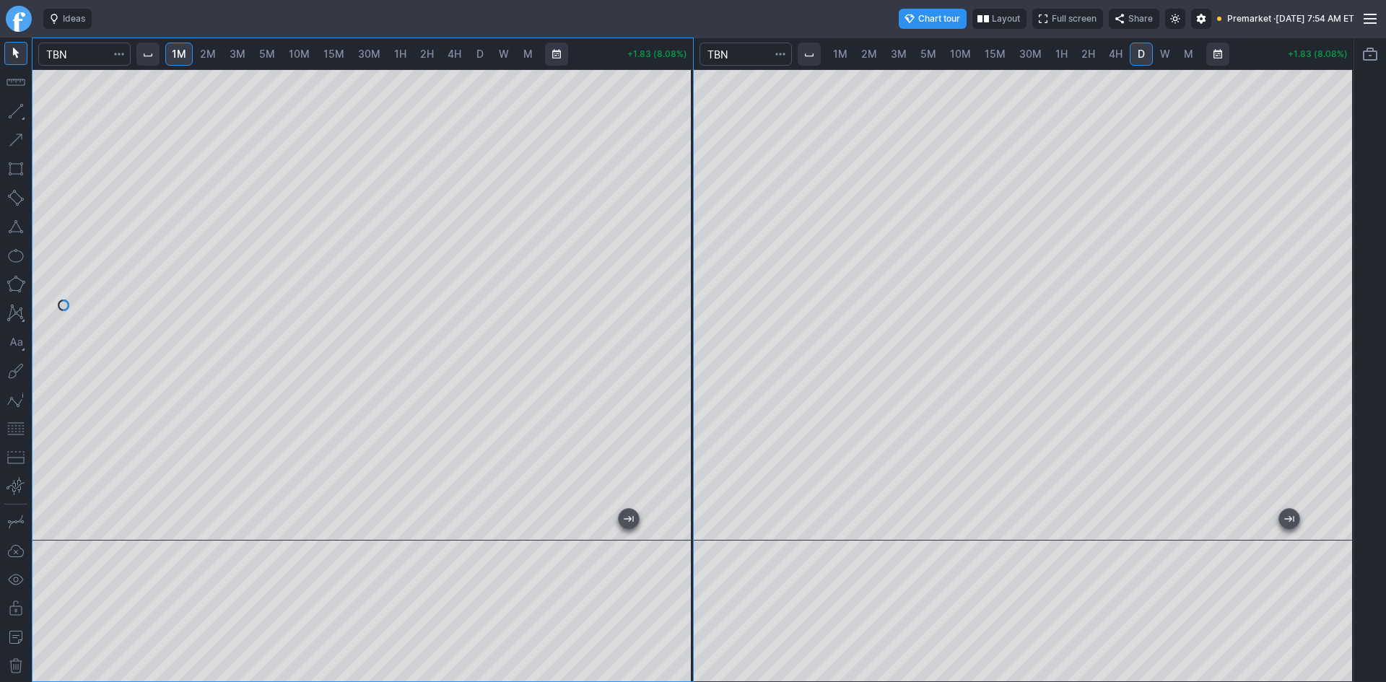
click at [712, 168] on div "1M 2M 3M 5M 10M 15M 30M 1H 2H 4H D W M +1.83 (8.08%) 1M 2M 3M 5M 10M 15M 30M 1H…" at bounding box center [693, 360] width 1322 height 644
drag, startPoint x: 677, startPoint y: 341, endPoint x: 673, endPoint y: 255, distance: 86.0
click at [678, 250] on div at bounding box center [677, 301] width 30 height 435
drag, startPoint x: 19, startPoint y: 426, endPoint x: 35, endPoint y: 421, distance: 17.2
click at [24, 425] on button "button" at bounding box center [15, 428] width 23 height 23
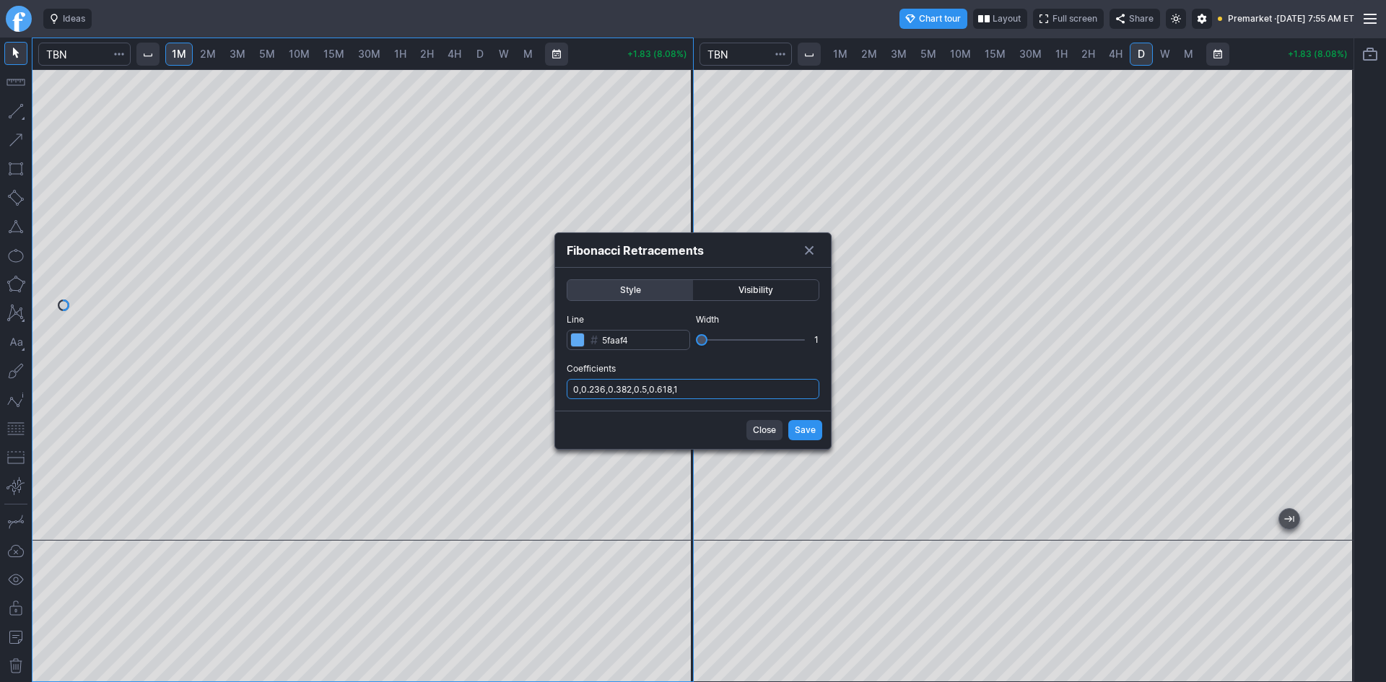
click at [702, 391] on input "0,0.236,0.382,0.5,0.618,1" at bounding box center [692, 389] width 253 height 20
type input "0,0.236,0.382,0.5,0.618,1,.786"
click at [797, 434] on span "Save" at bounding box center [805, 430] width 21 height 14
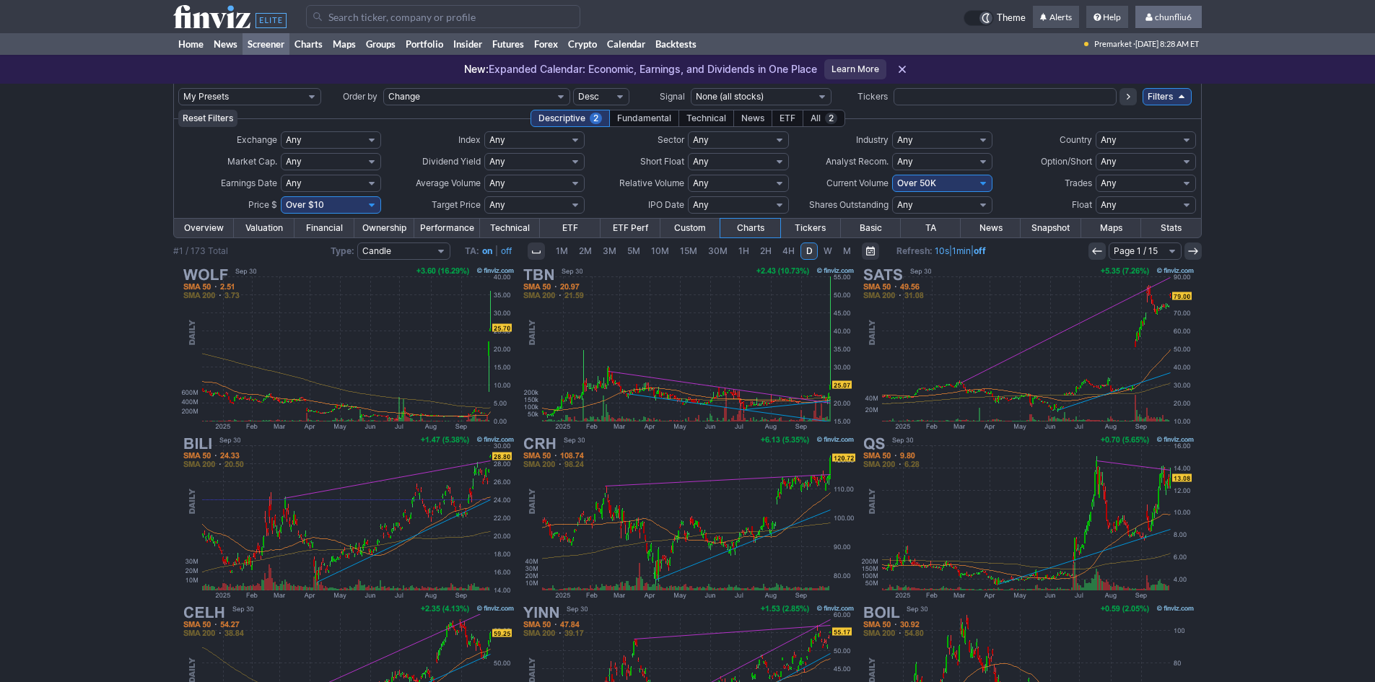
click at [1181, 14] on span "chunfliu6" at bounding box center [1173, 17] width 37 height 11
click at [1144, 109] on link "Sign Out" at bounding box center [1161, 106] width 81 height 23
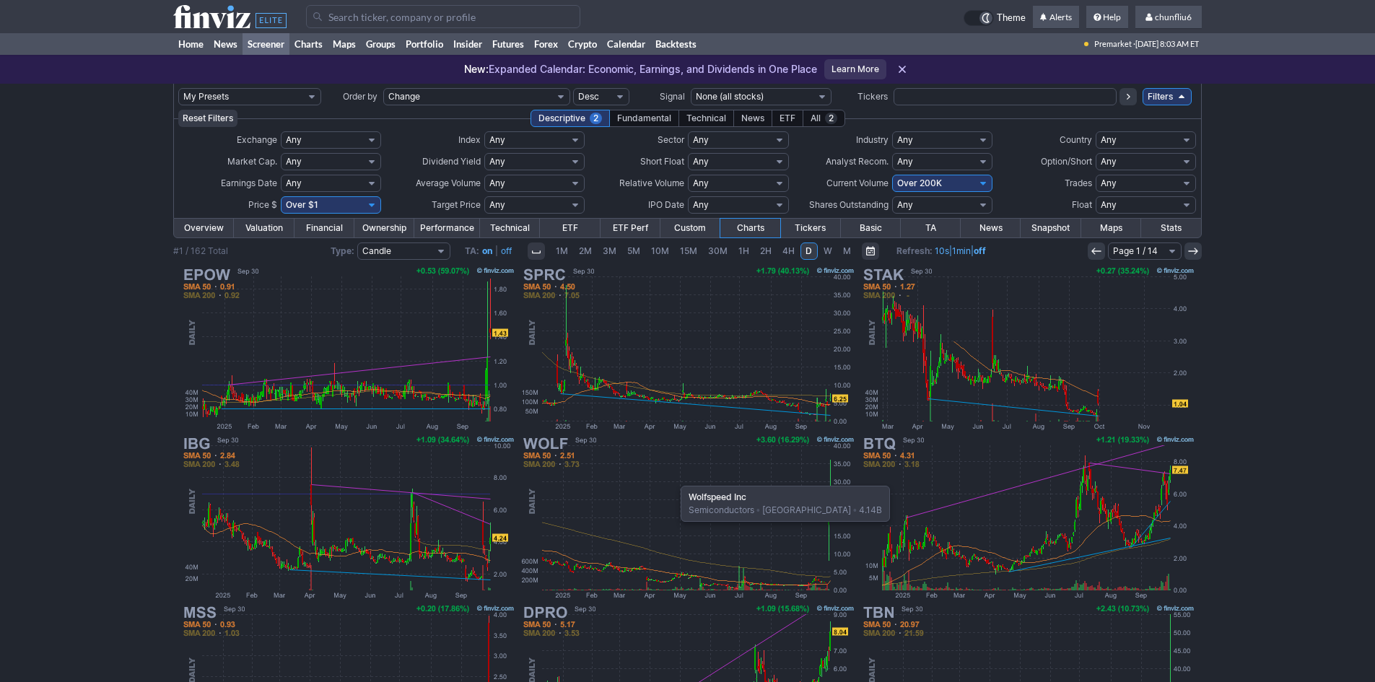
click at [673, 478] on img at bounding box center [688, 517] width 338 height 169
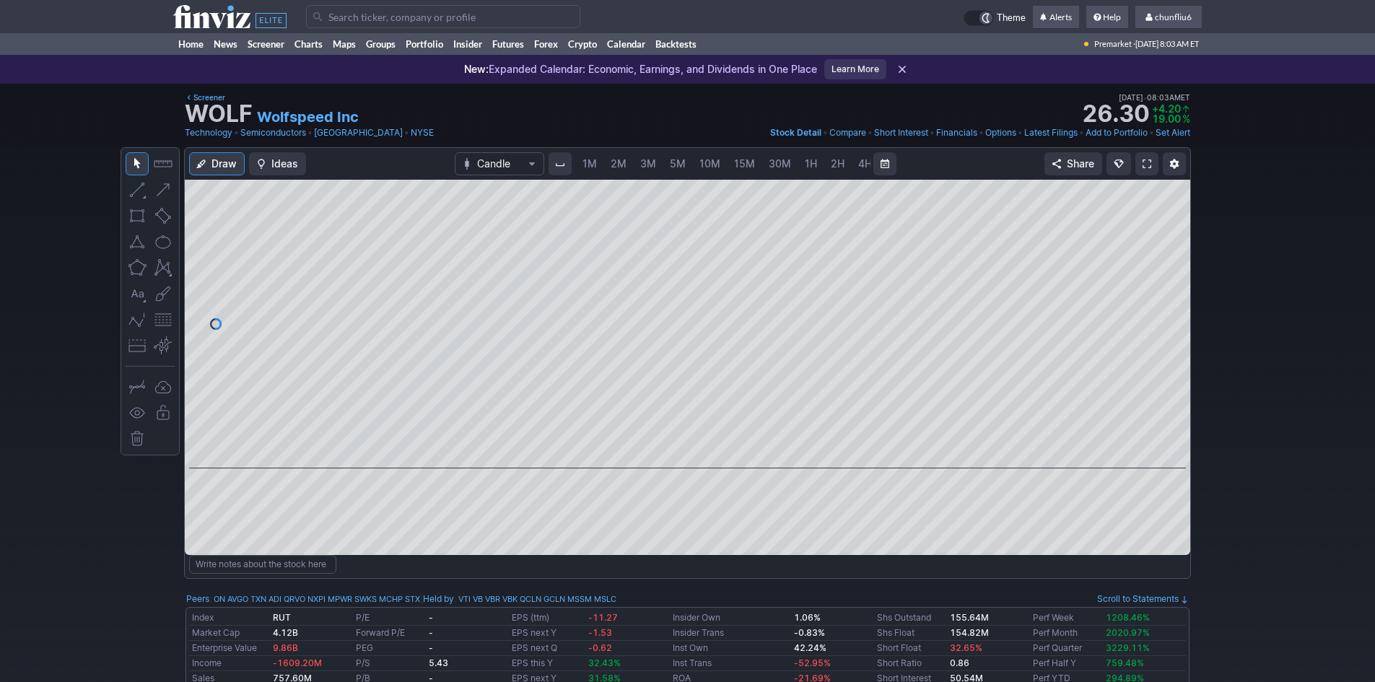
scroll to position [0, 78]
click at [1139, 161] on link at bounding box center [1146, 163] width 23 height 23
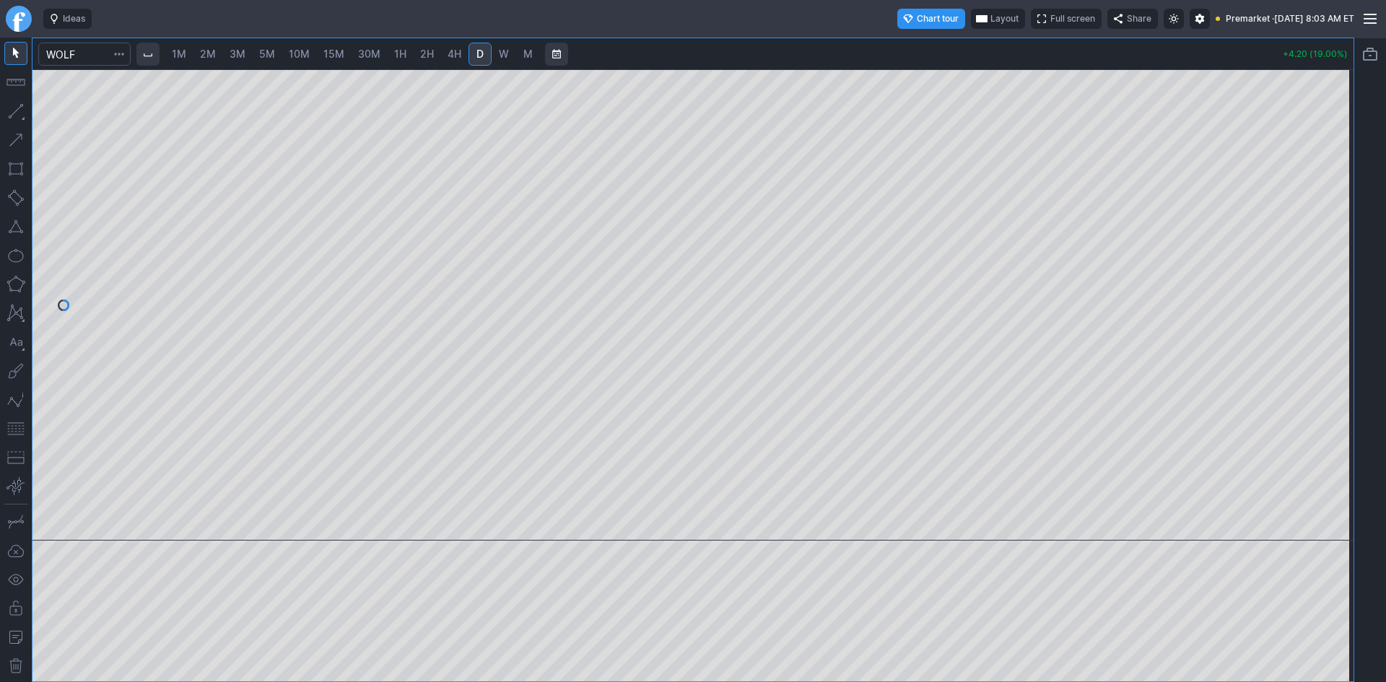
click at [183, 53] on span "1M" at bounding box center [179, 54] width 14 height 12
click at [1319, 183] on div at bounding box center [692, 304] width 1321 height 471
drag, startPoint x: 1334, startPoint y: 307, endPoint x: 1333, endPoint y: 377, distance: 70.7
click at [1333, 377] on div at bounding box center [1338, 301] width 30 height 435
click at [12, 426] on button "button" at bounding box center [15, 428] width 23 height 23
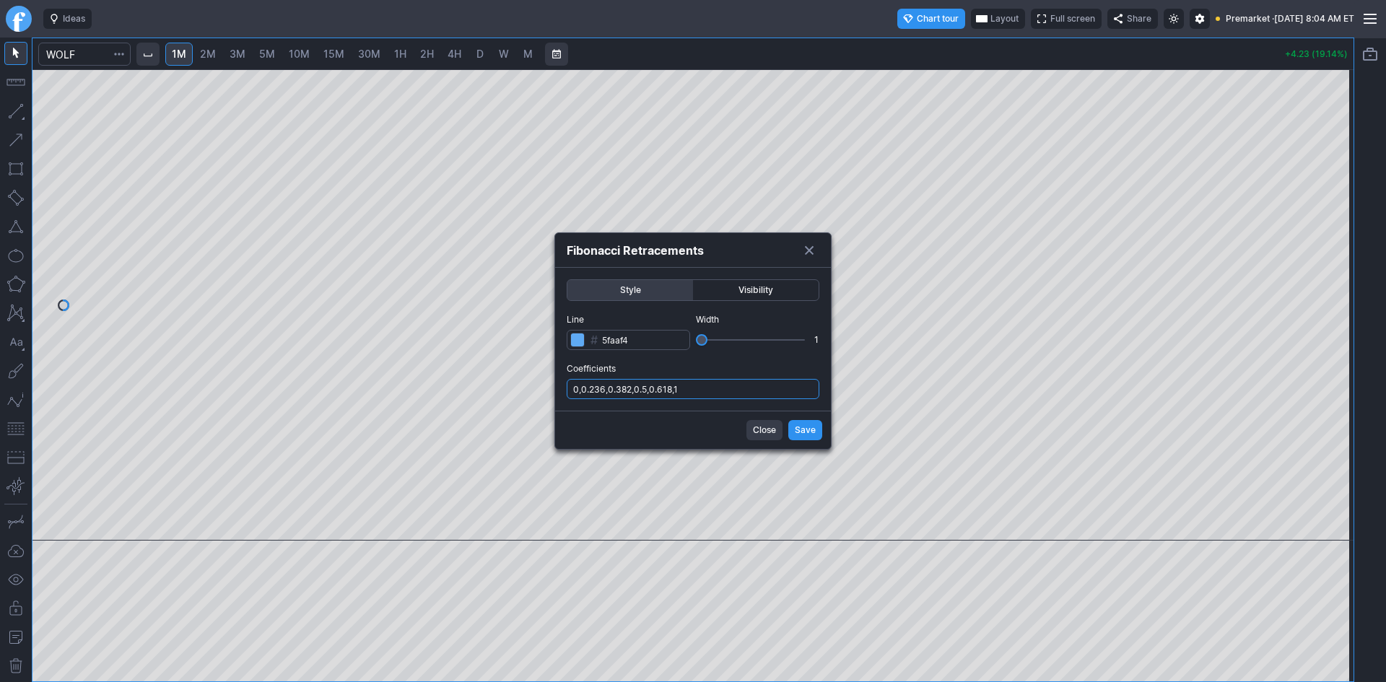
click at [754, 393] on input "0,0.236,0.382,0.5,0.618,1" at bounding box center [692, 389] width 253 height 20
type input "0,0.236,0.382,0.5,0.618,1,.786"
drag, startPoint x: 803, startPoint y: 434, endPoint x: 814, endPoint y: 429, distance: 11.7
click at [803, 433] on span "Save" at bounding box center [805, 430] width 21 height 14
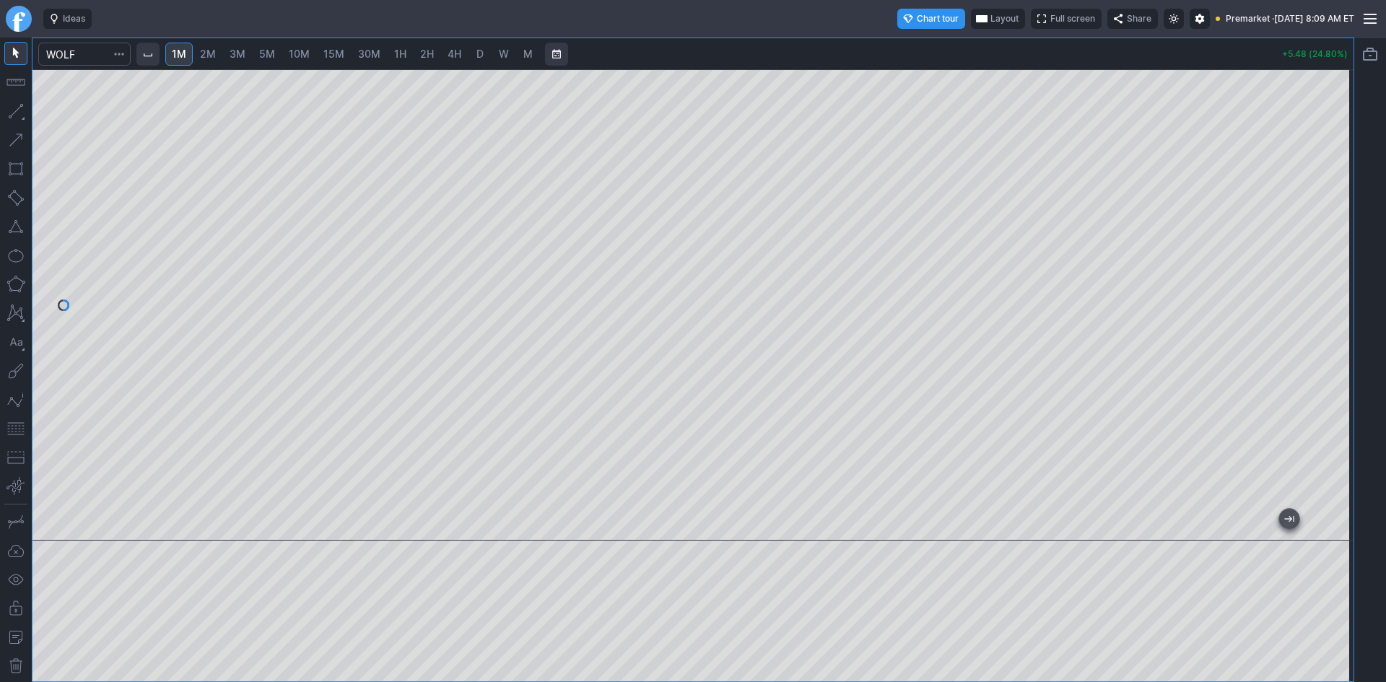
drag, startPoint x: 1341, startPoint y: 305, endPoint x: 1341, endPoint y: 346, distance: 40.4
click at [1341, 346] on div at bounding box center [1338, 301] width 30 height 435
